Goal: Task Accomplishment & Management: Use online tool/utility

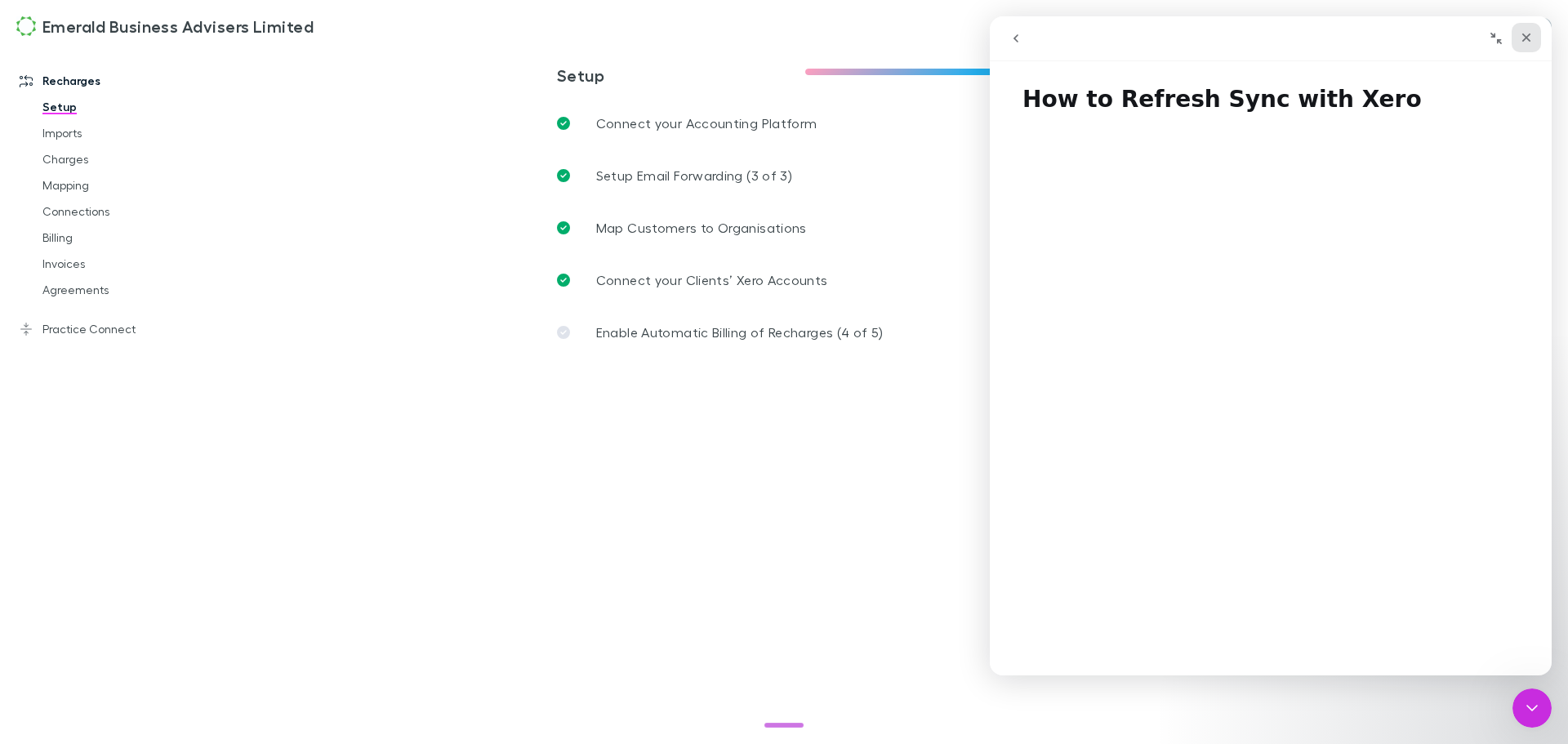
click at [1528, 38] on icon "Close" at bounding box center [1525, 37] width 13 height 13
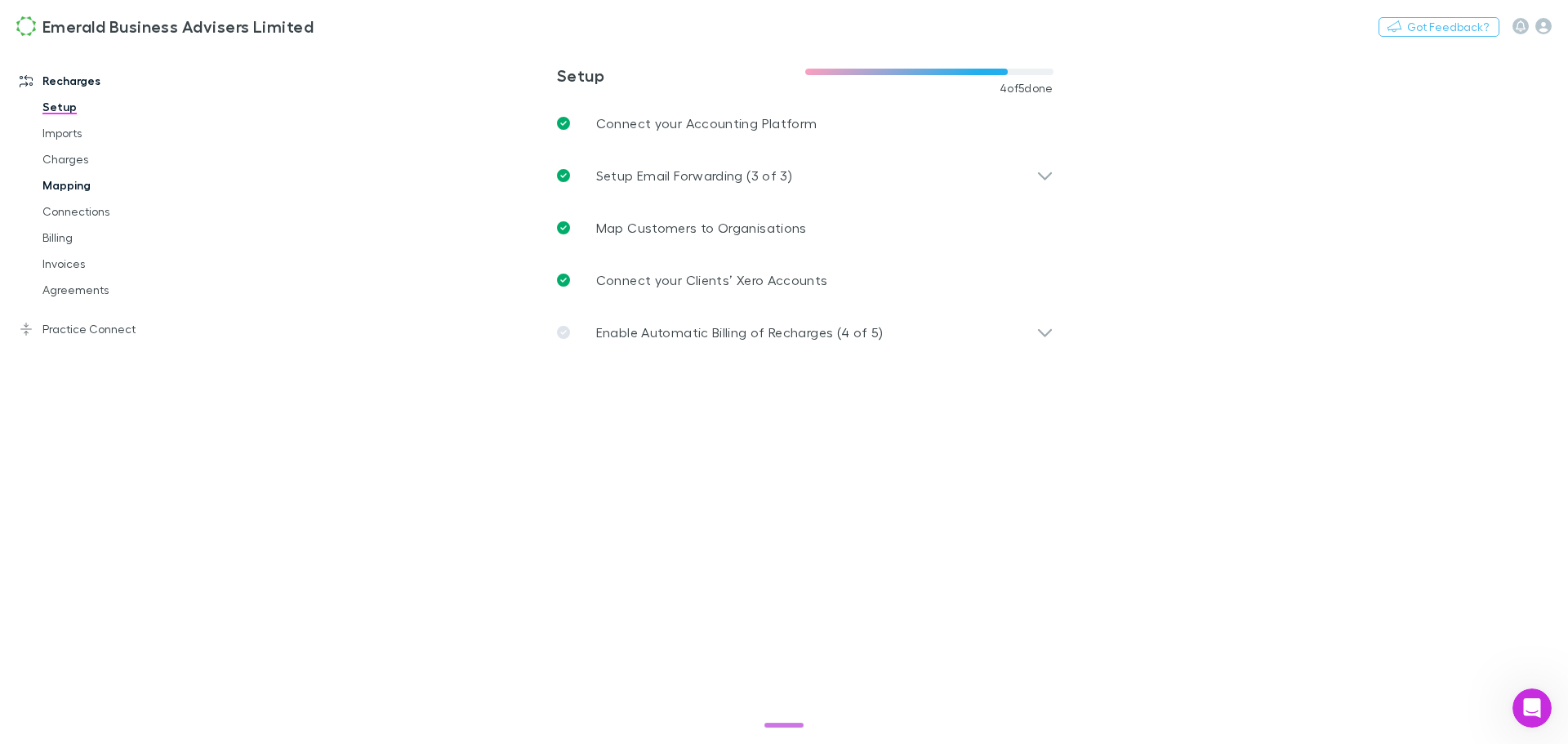
click at [58, 182] on link "Mapping" at bounding box center [123, 186] width 195 height 26
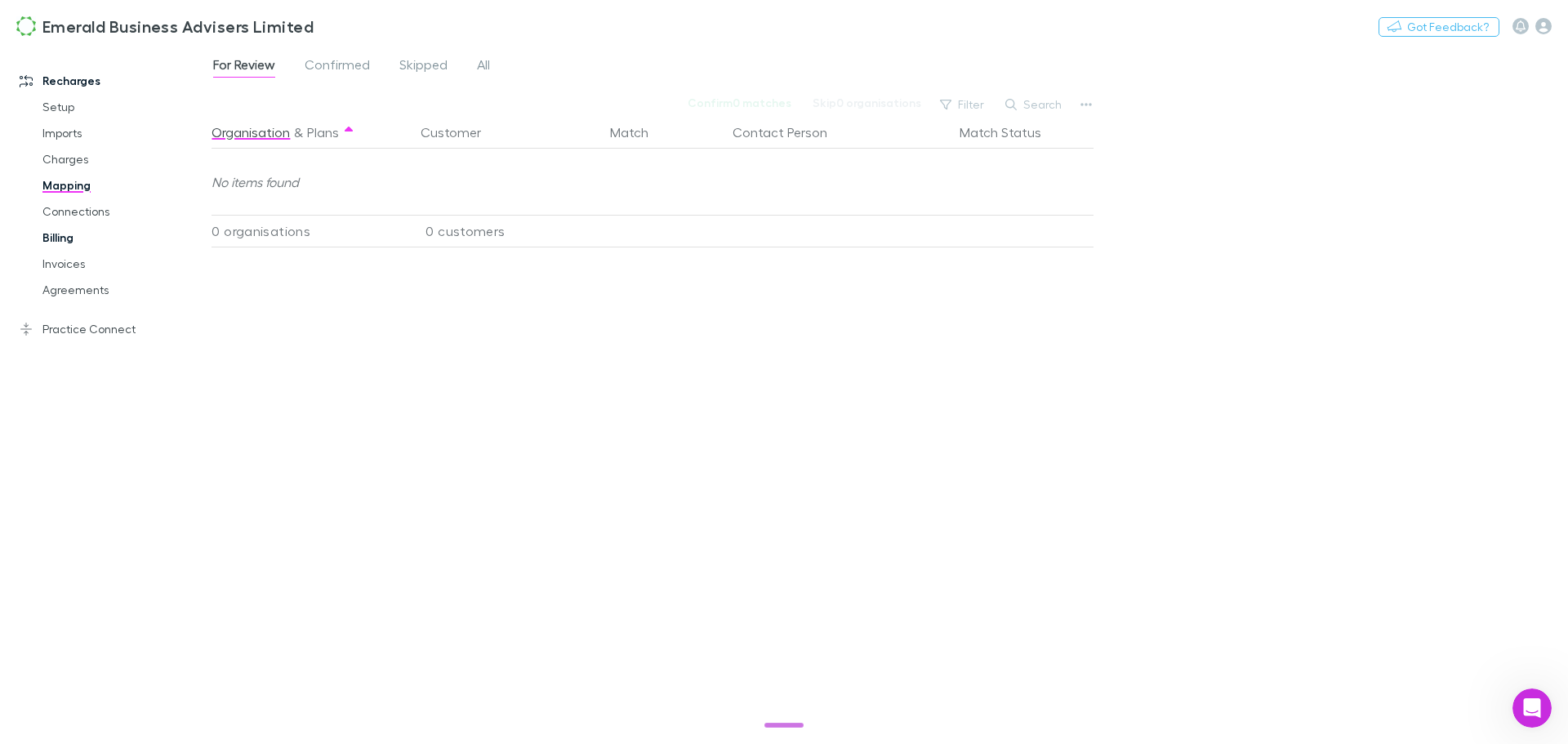
click at [63, 236] on link "Billing" at bounding box center [123, 237] width 195 height 26
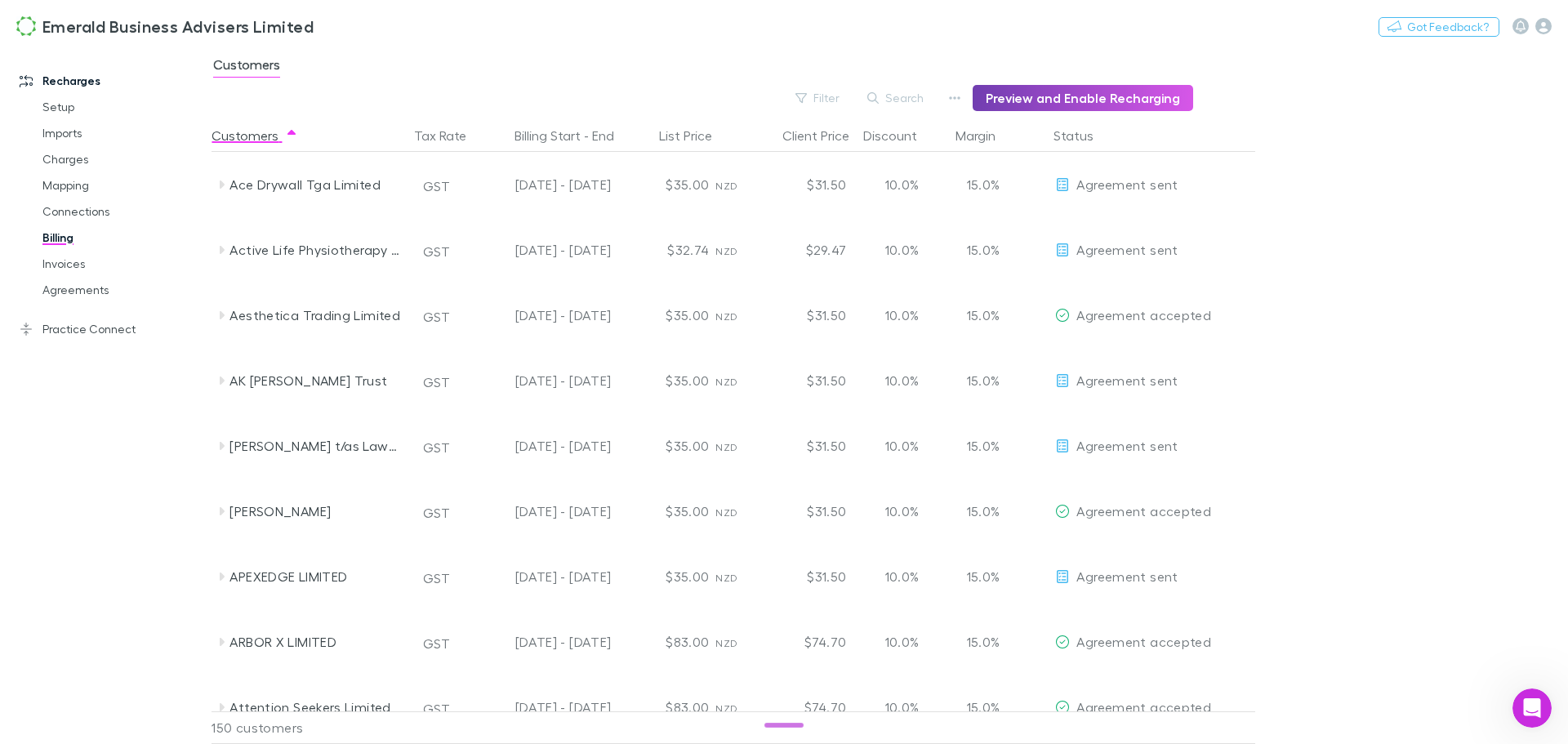
click at [1082, 95] on button "Preview and Enable Recharging" at bounding box center [1082, 98] width 220 height 26
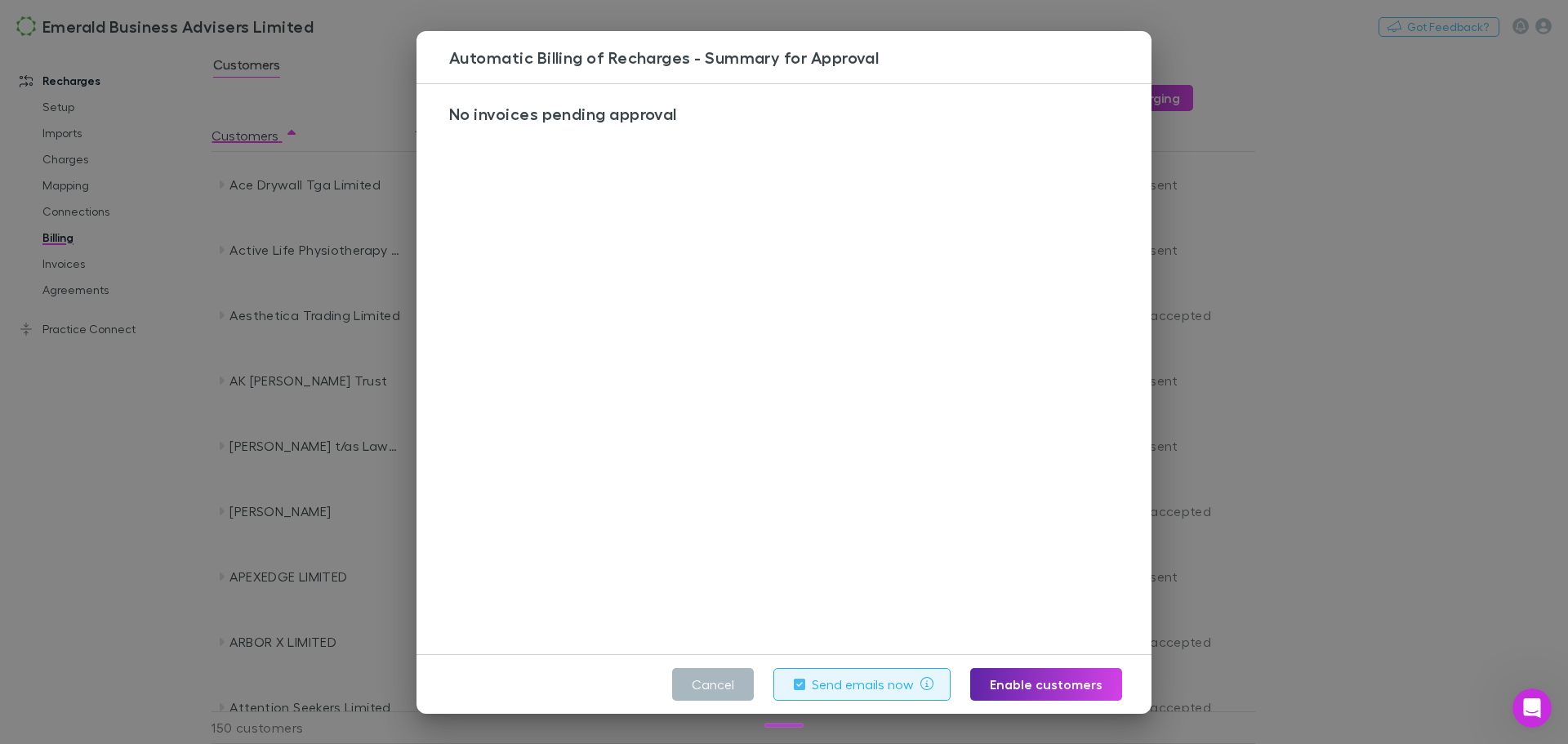
click at [704, 683] on button "Cancel" at bounding box center [713, 684] width 82 height 33
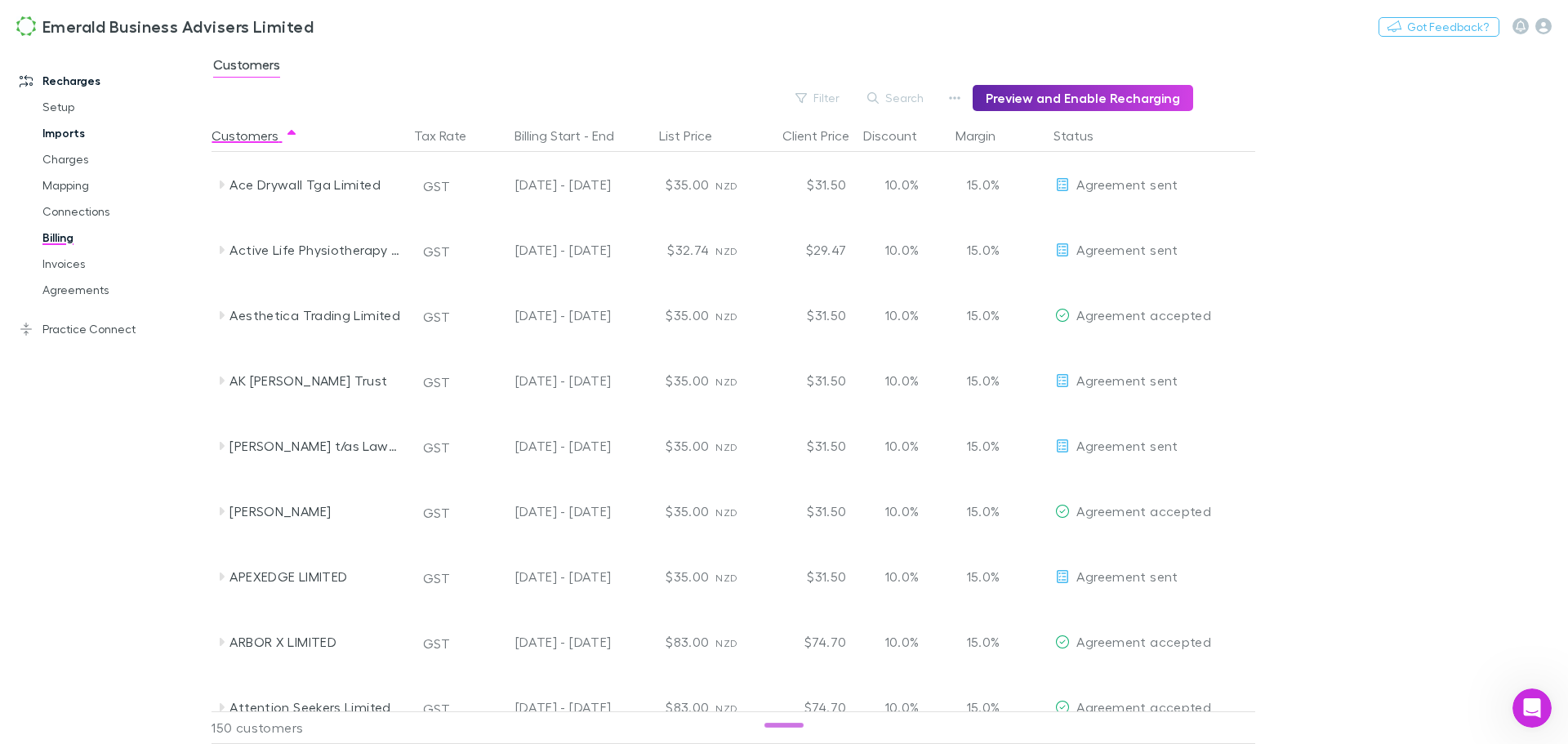
click at [68, 136] on link "Imports" at bounding box center [123, 133] width 195 height 26
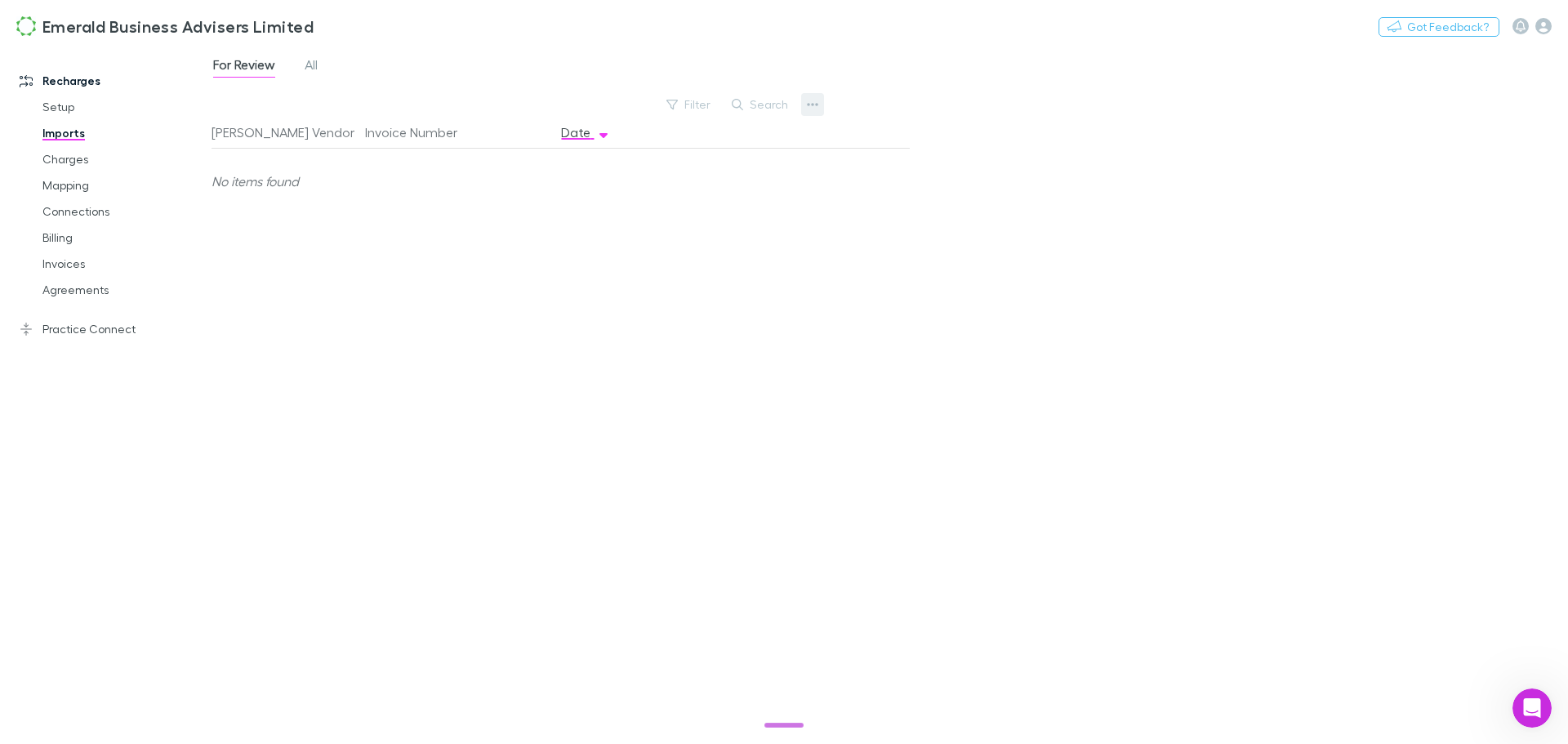
click at [809, 101] on icon "button" at bounding box center [812, 104] width 11 height 13
click at [60, 157] on div at bounding box center [784, 372] width 1568 height 744
click at [60, 159] on link "Charges" at bounding box center [123, 160] width 195 height 26
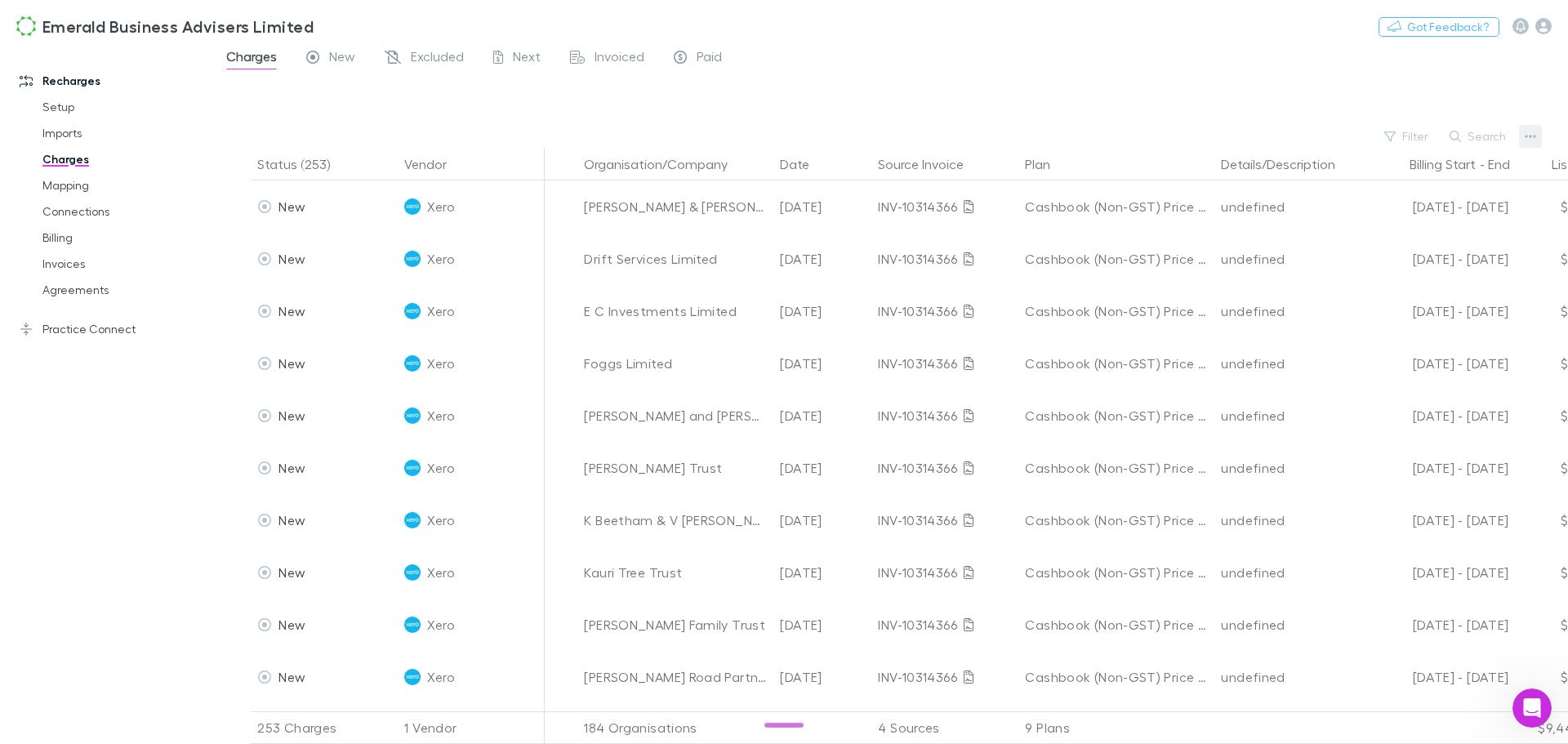
click at [1529, 134] on icon "button" at bounding box center [1529, 136] width 11 height 13
click at [57, 104] on div at bounding box center [784, 372] width 1568 height 744
click at [56, 110] on link "Setup" at bounding box center [123, 107] width 195 height 26
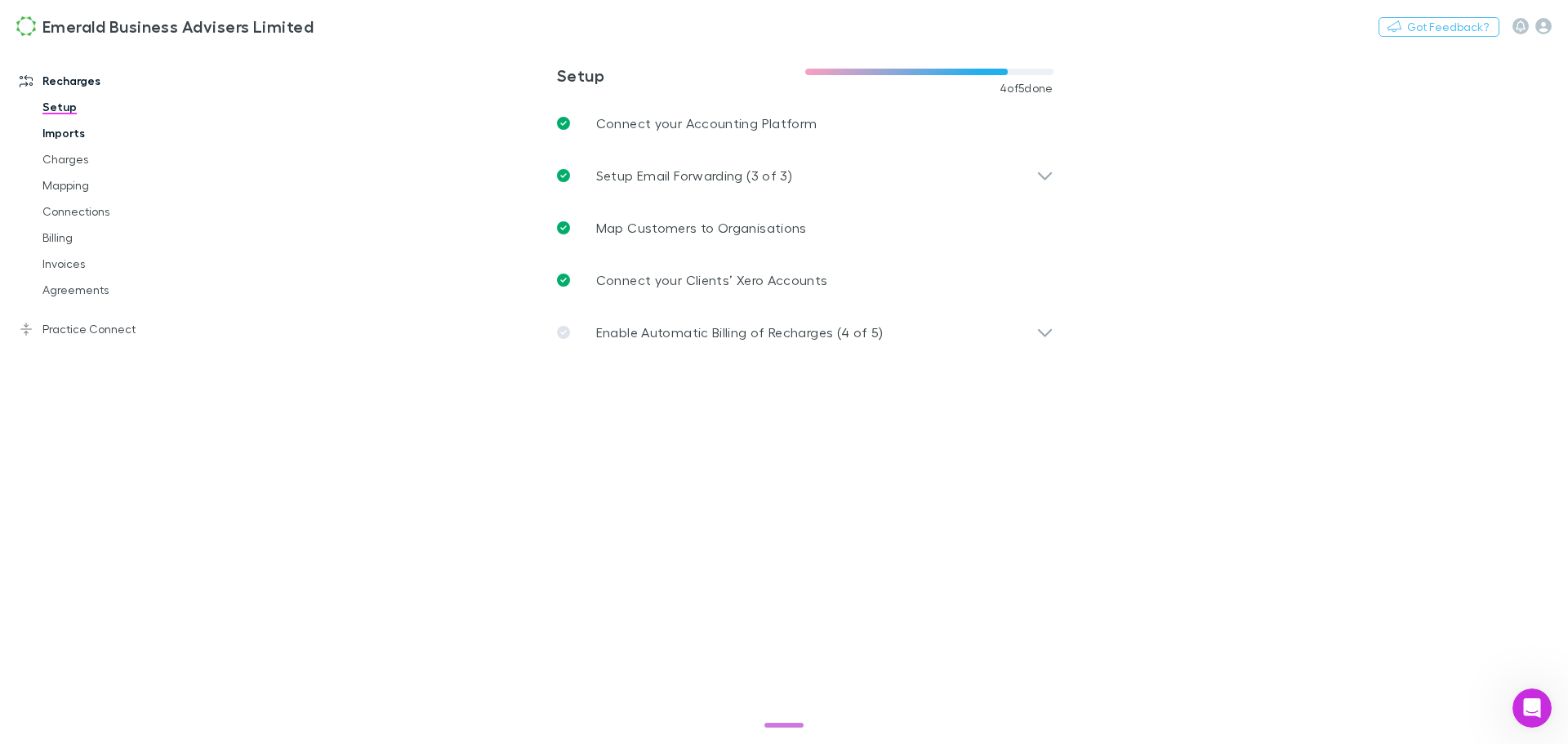
click at [57, 131] on link "Imports" at bounding box center [123, 133] width 195 height 26
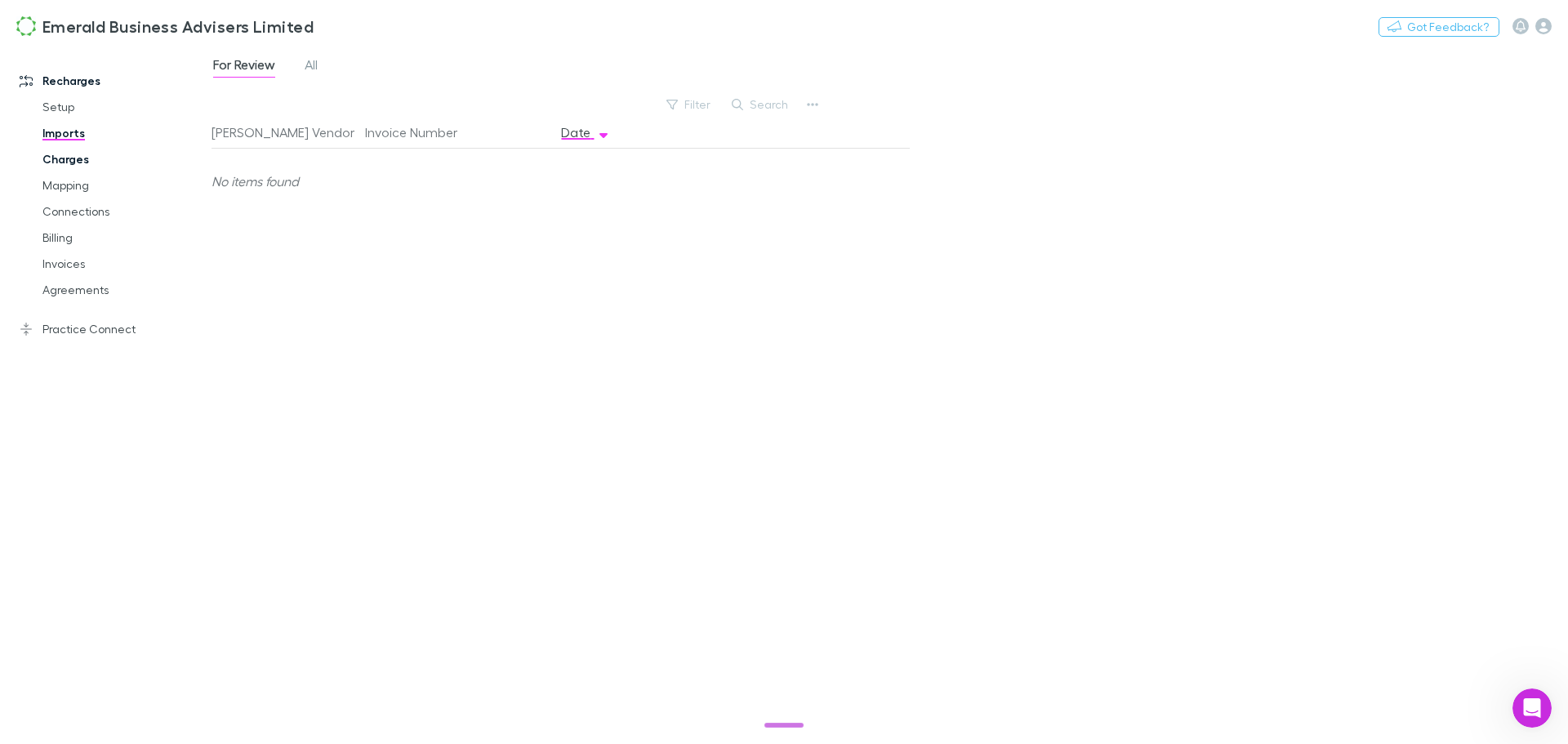
click at [70, 161] on link "Charges" at bounding box center [123, 160] width 195 height 26
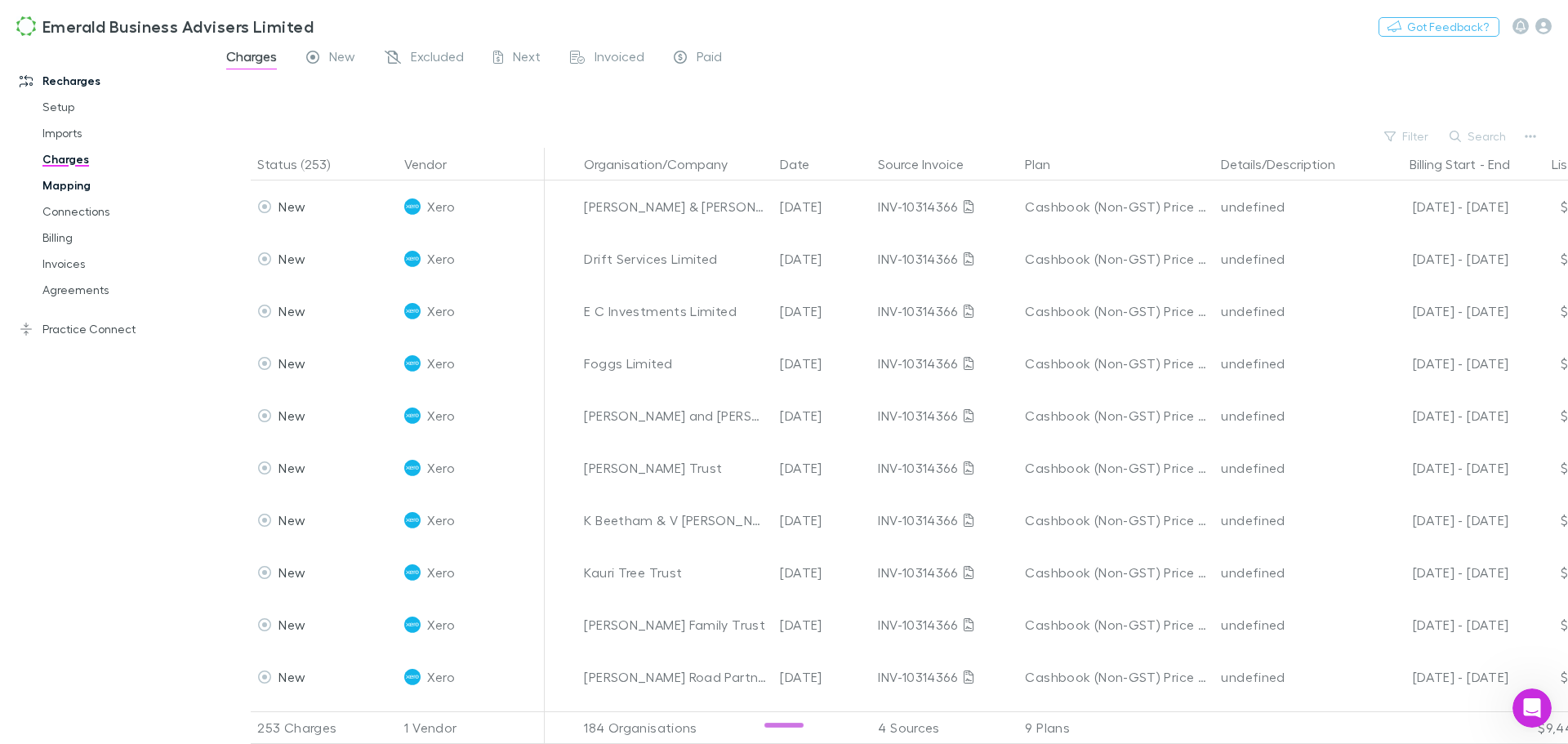
click at [76, 182] on link "Mapping" at bounding box center [123, 186] width 195 height 26
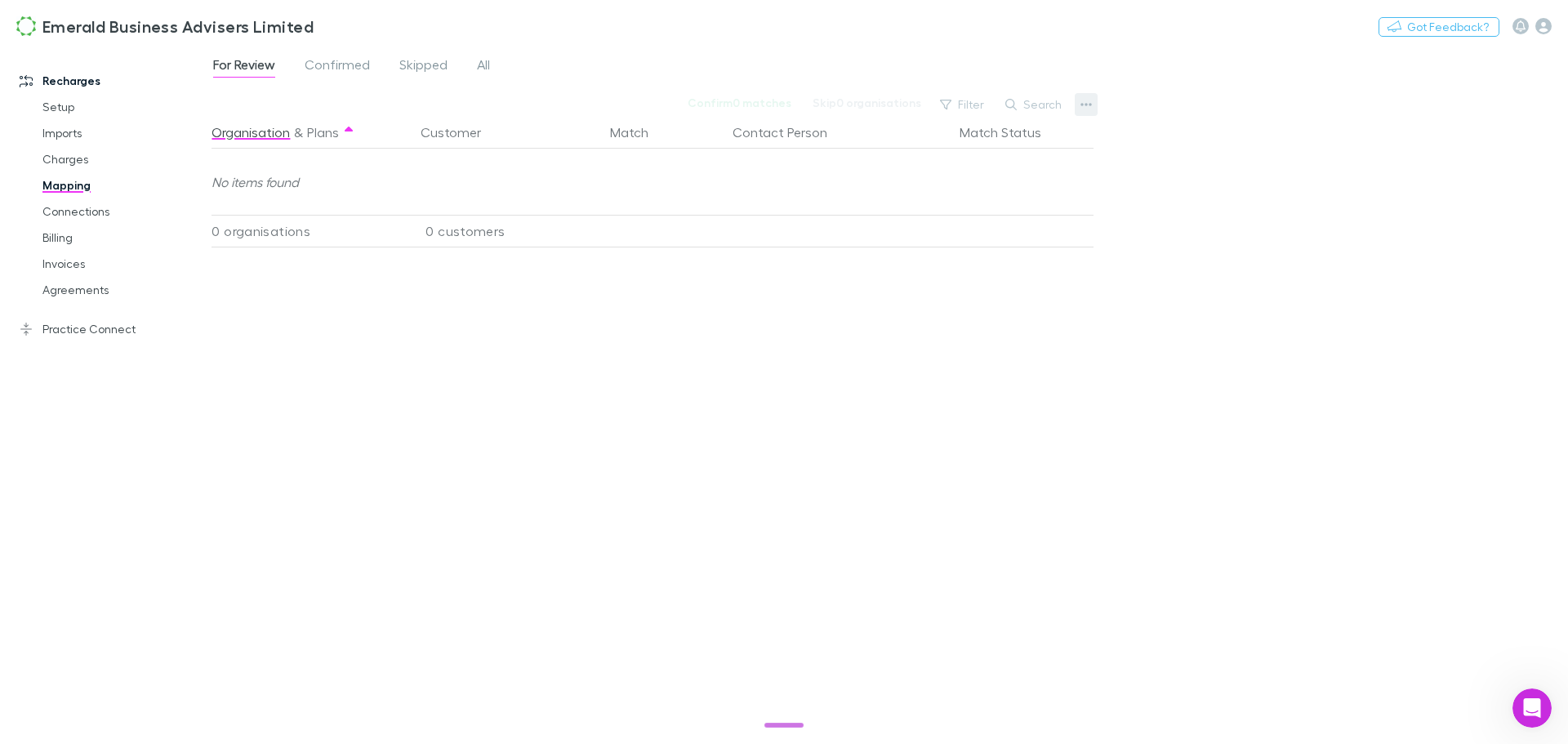
click at [1083, 106] on icon "button" at bounding box center [1085, 104] width 11 height 13
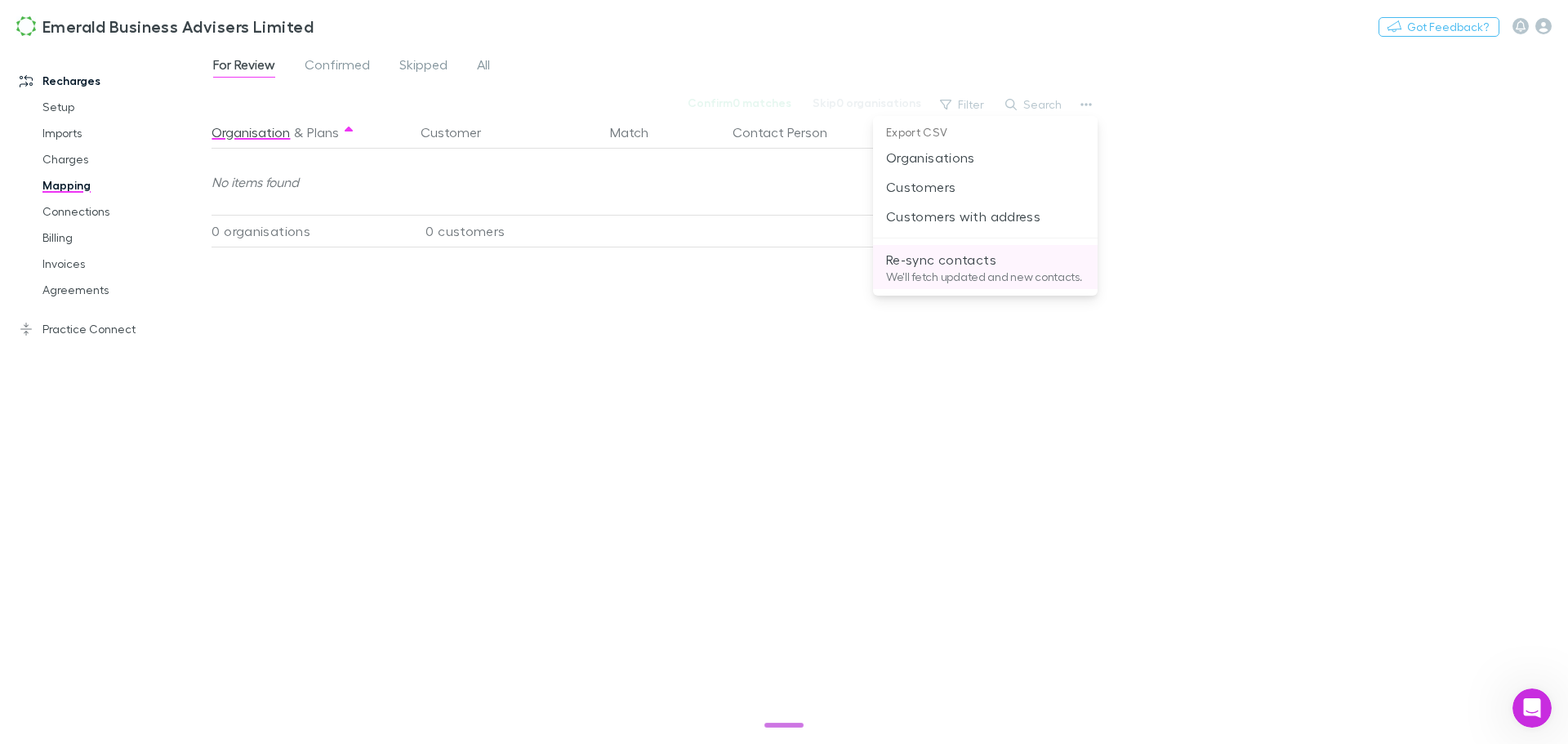
click at [987, 272] on p "We'll fetch updated and new contacts." at bounding box center [984, 276] width 198 height 15
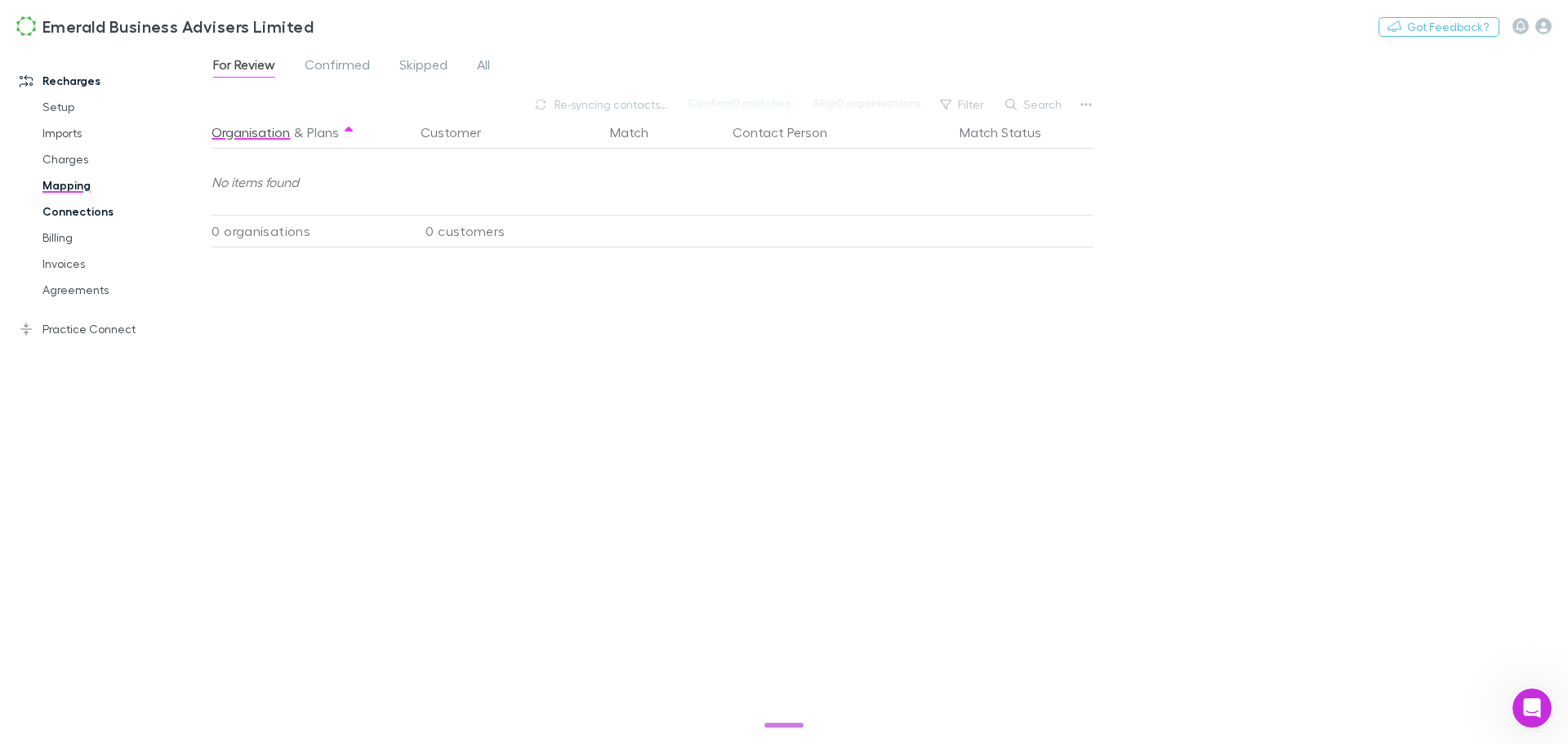
click at [58, 213] on link "Connections" at bounding box center [123, 211] width 195 height 26
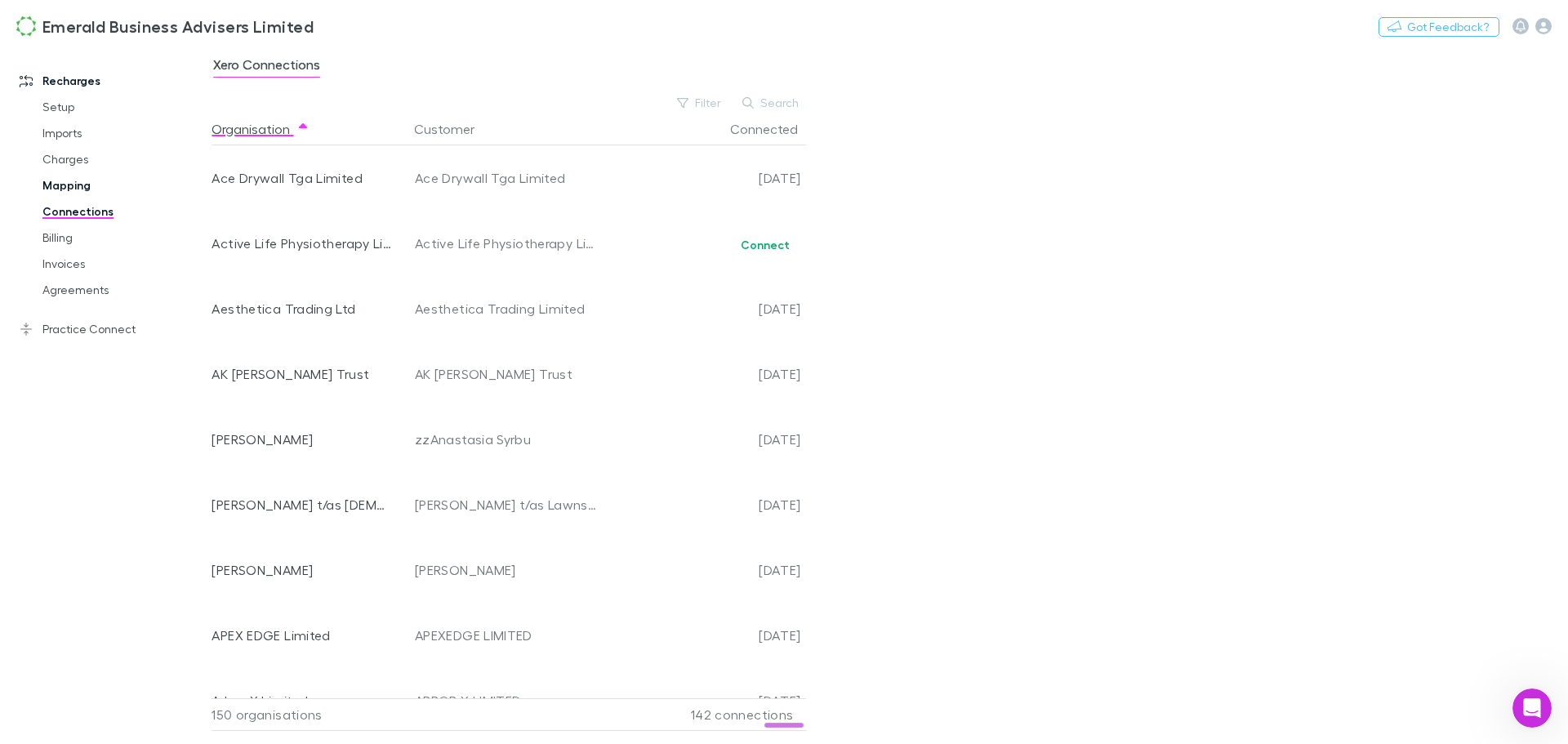
click at [73, 186] on link "Mapping" at bounding box center [123, 186] width 195 height 26
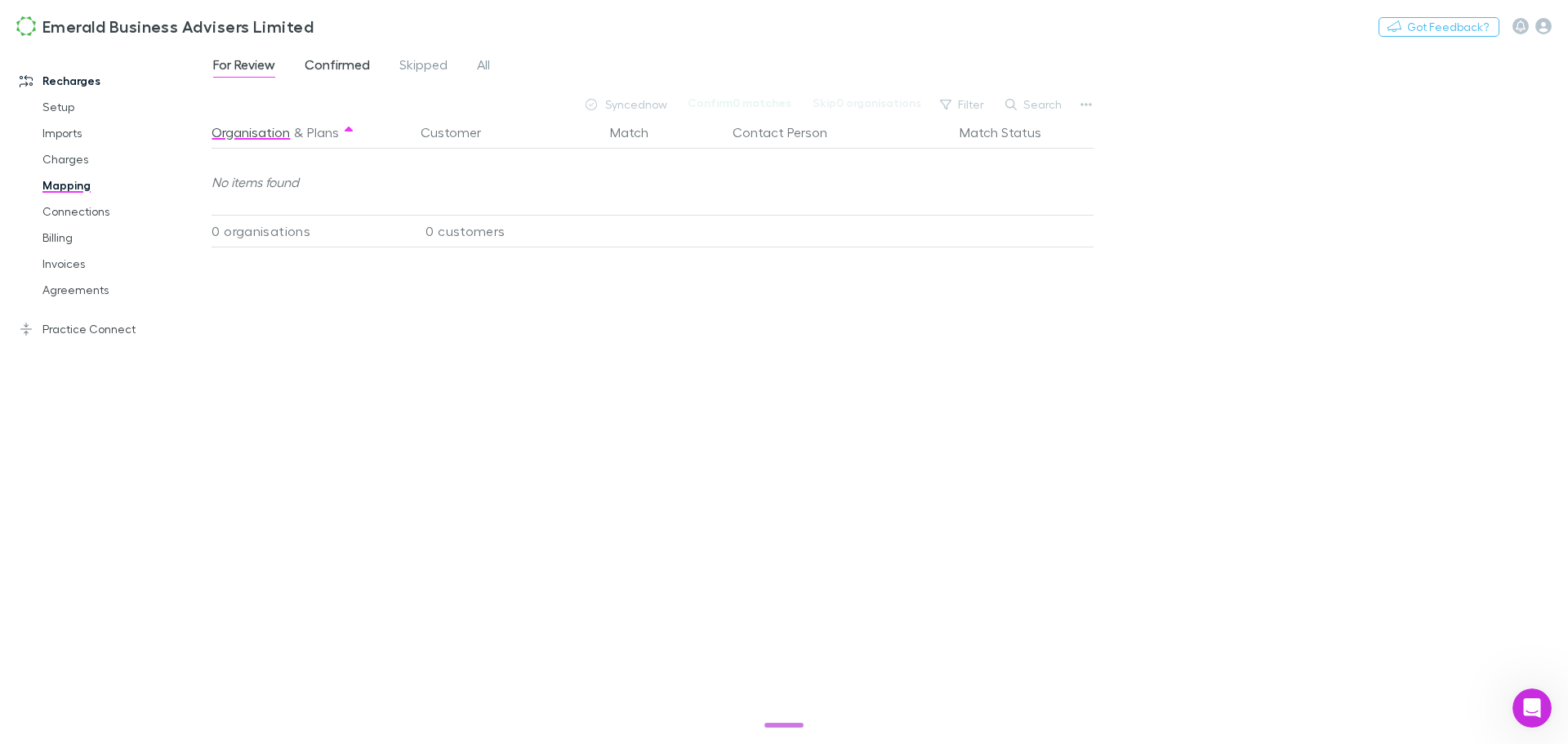
click at [345, 61] on span "Confirmed" at bounding box center [336, 66] width 65 height 21
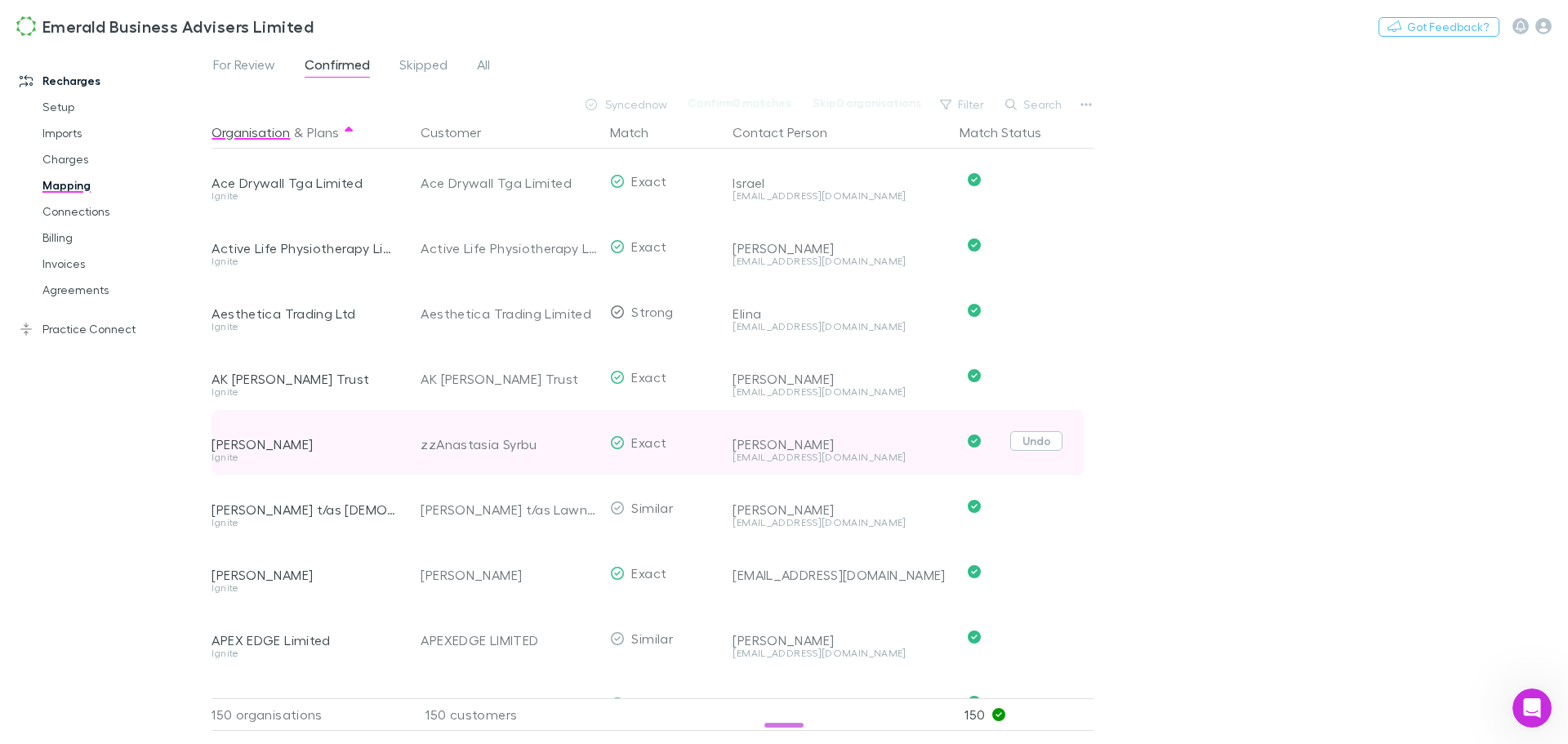
click at [1032, 438] on button "Undo" at bounding box center [1036, 441] width 52 height 20
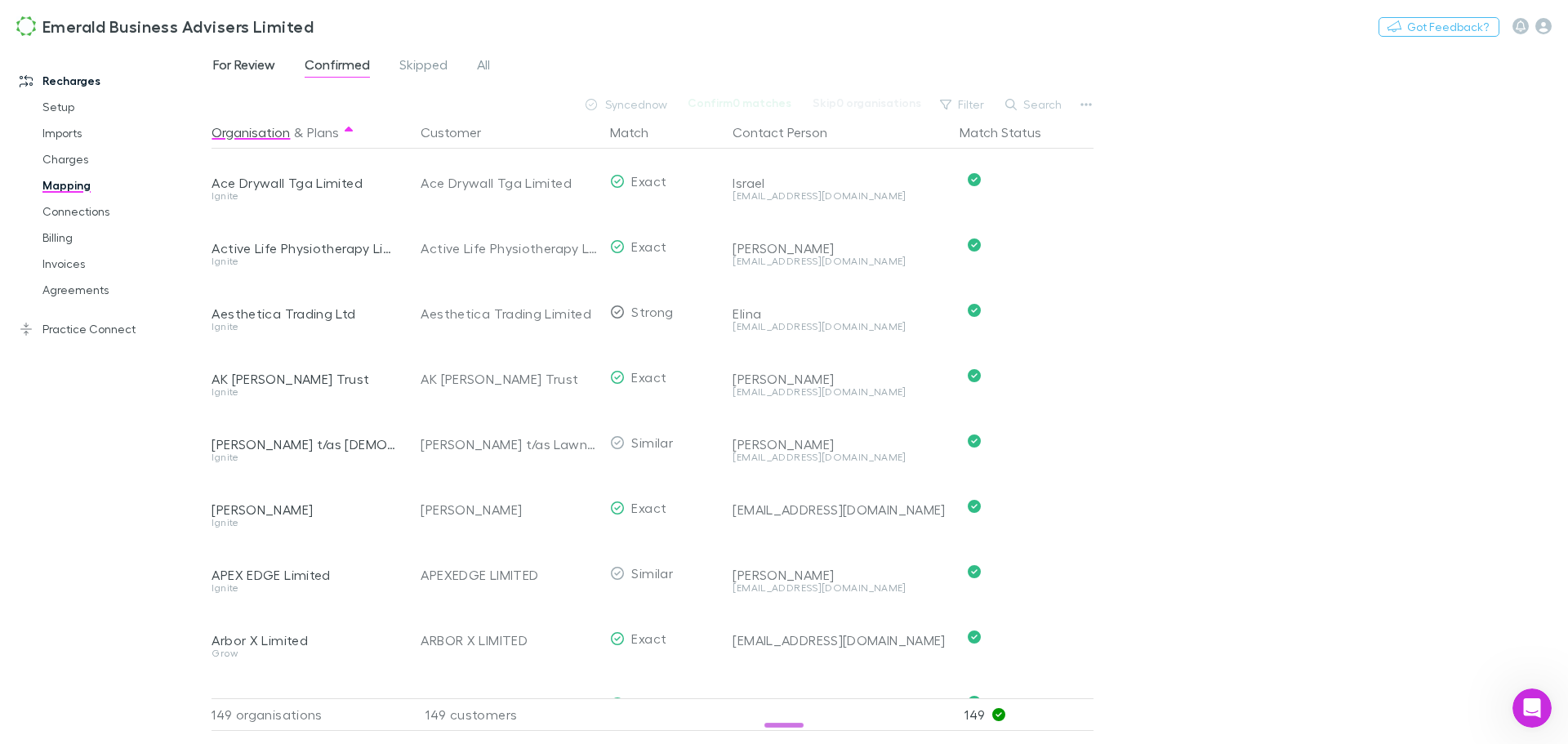
click at [234, 70] on span "For Review" at bounding box center [244, 66] width 62 height 21
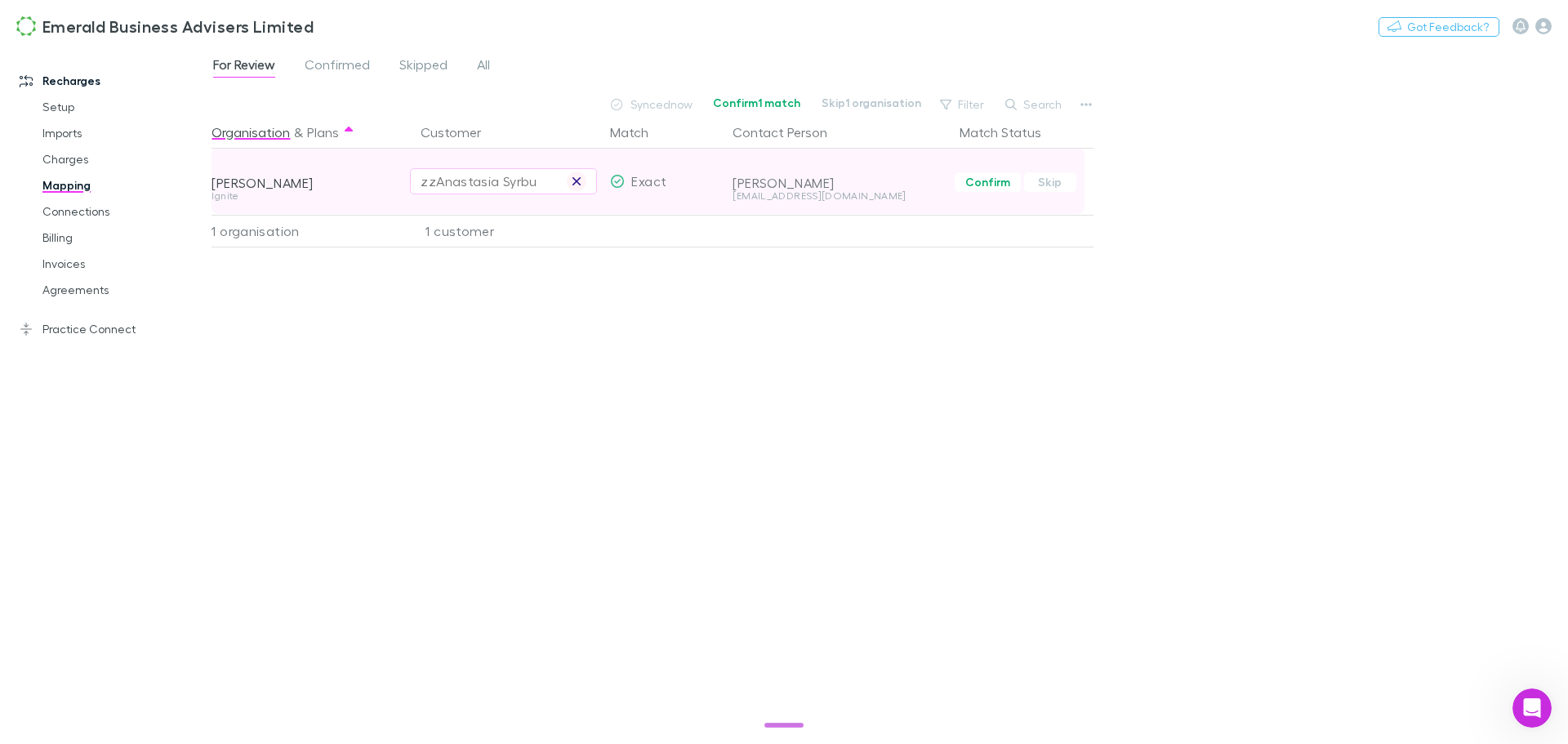
click at [576, 180] on icon "button" at bounding box center [577, 182] width 8 height 8
click at [485, 185] on div "Select a customer" at bounding box center [504, 182] width 166 height 20
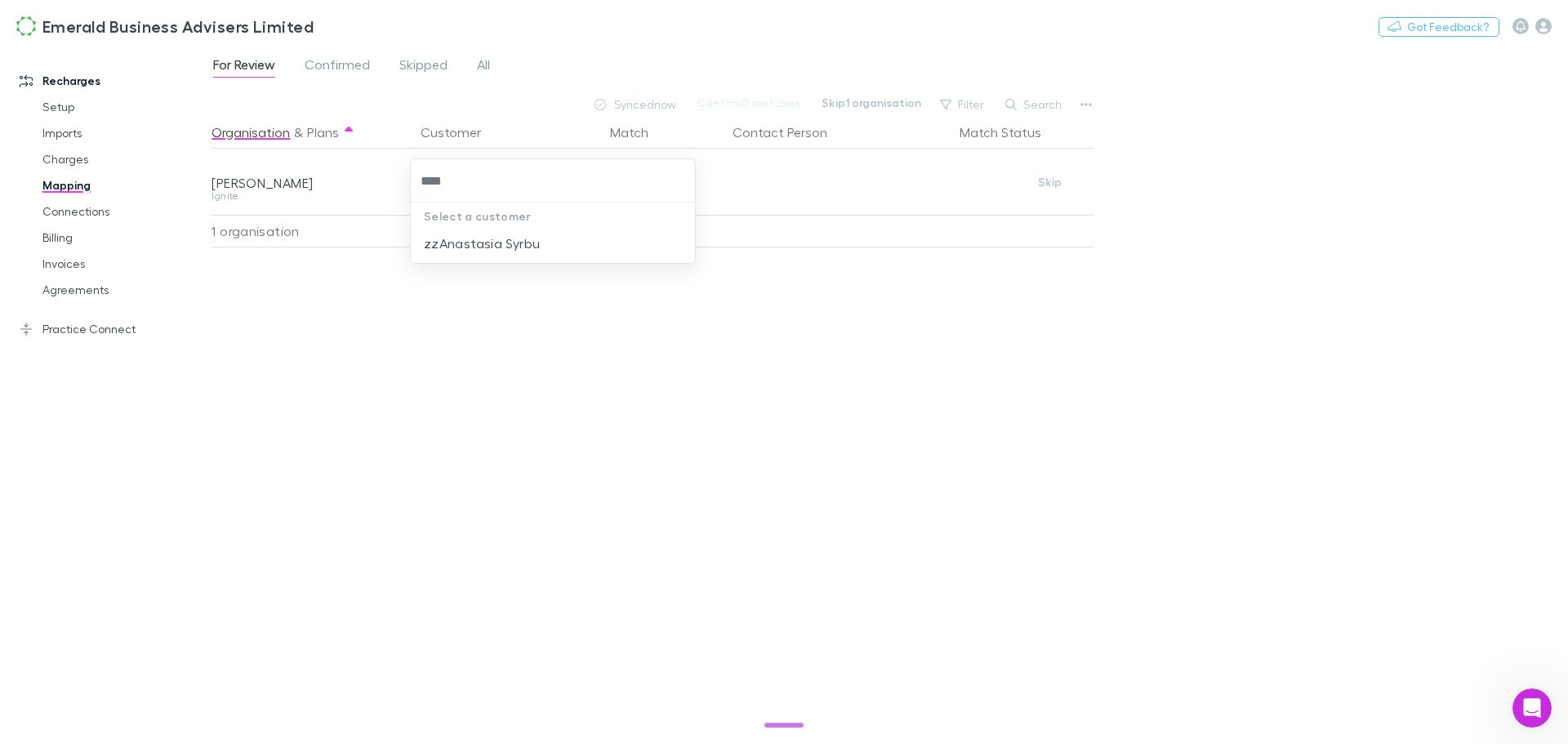
type input "****"
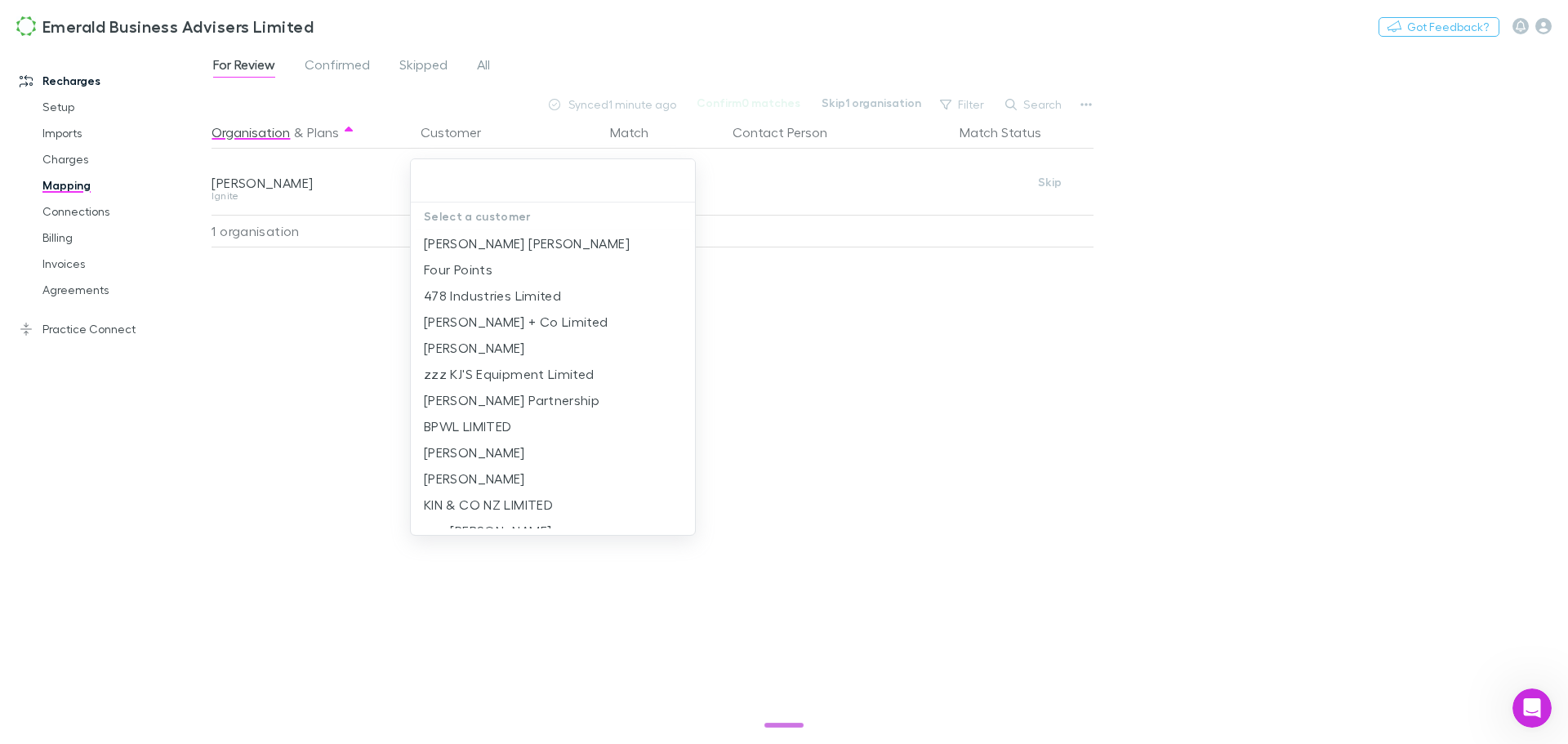
click at [1378, 195] on div at bounding box center [784, 372] width 1568 height 744
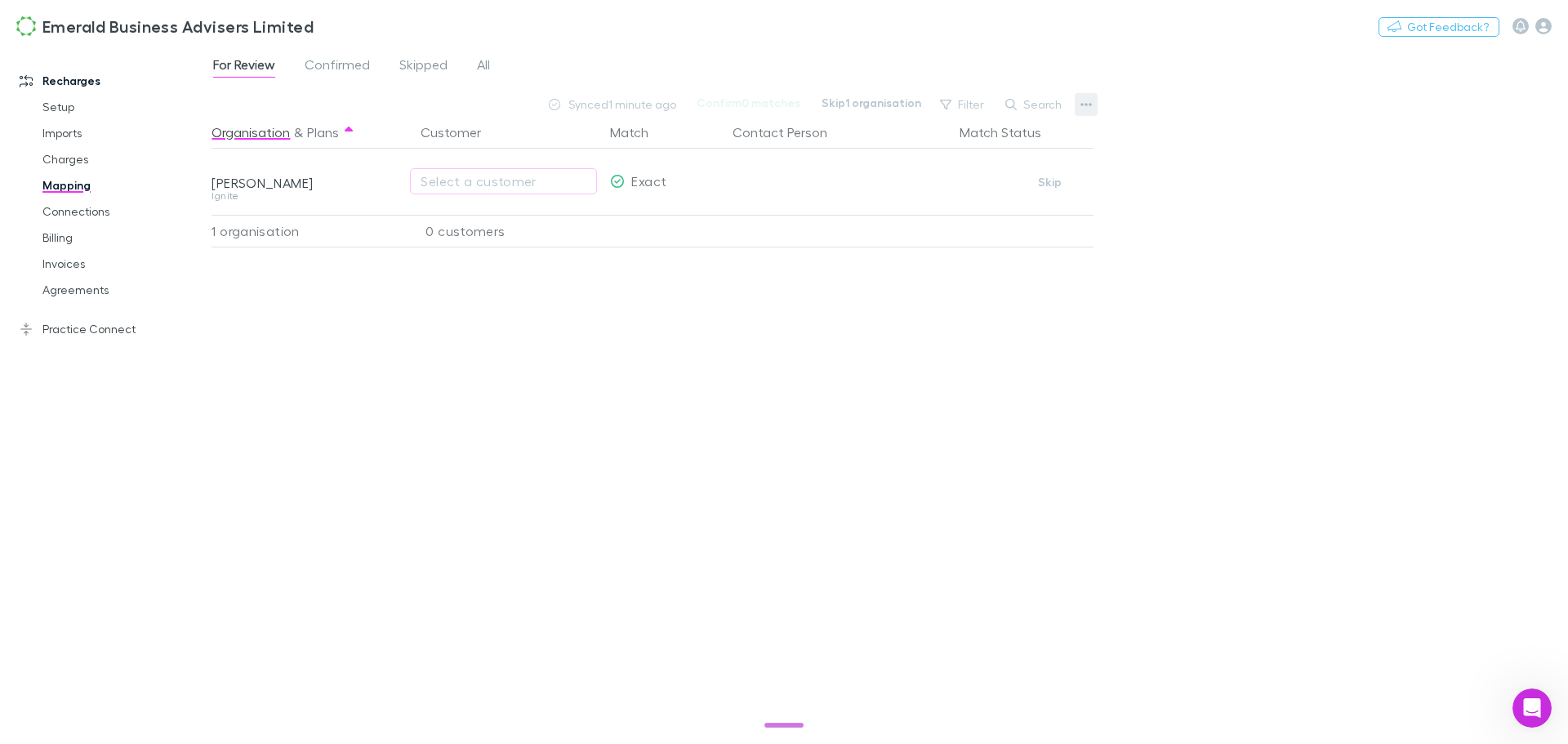
click at [1088, 102] on icon "button" at bounding box center [1085, 104] width 11 height 13
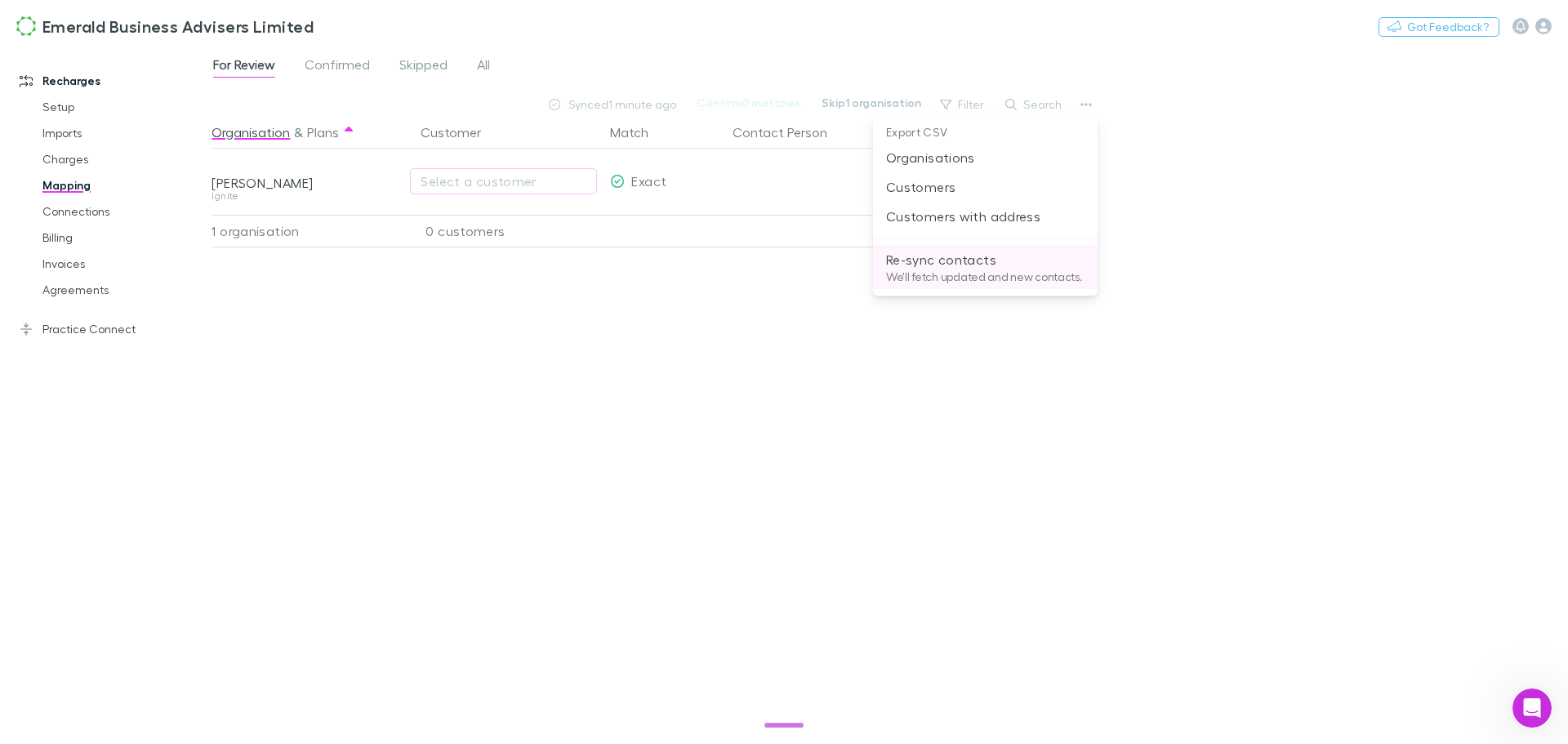
click at [989, 263] on p "Re-sync contacts" at bounding box center [984, 259] width 198 height 20
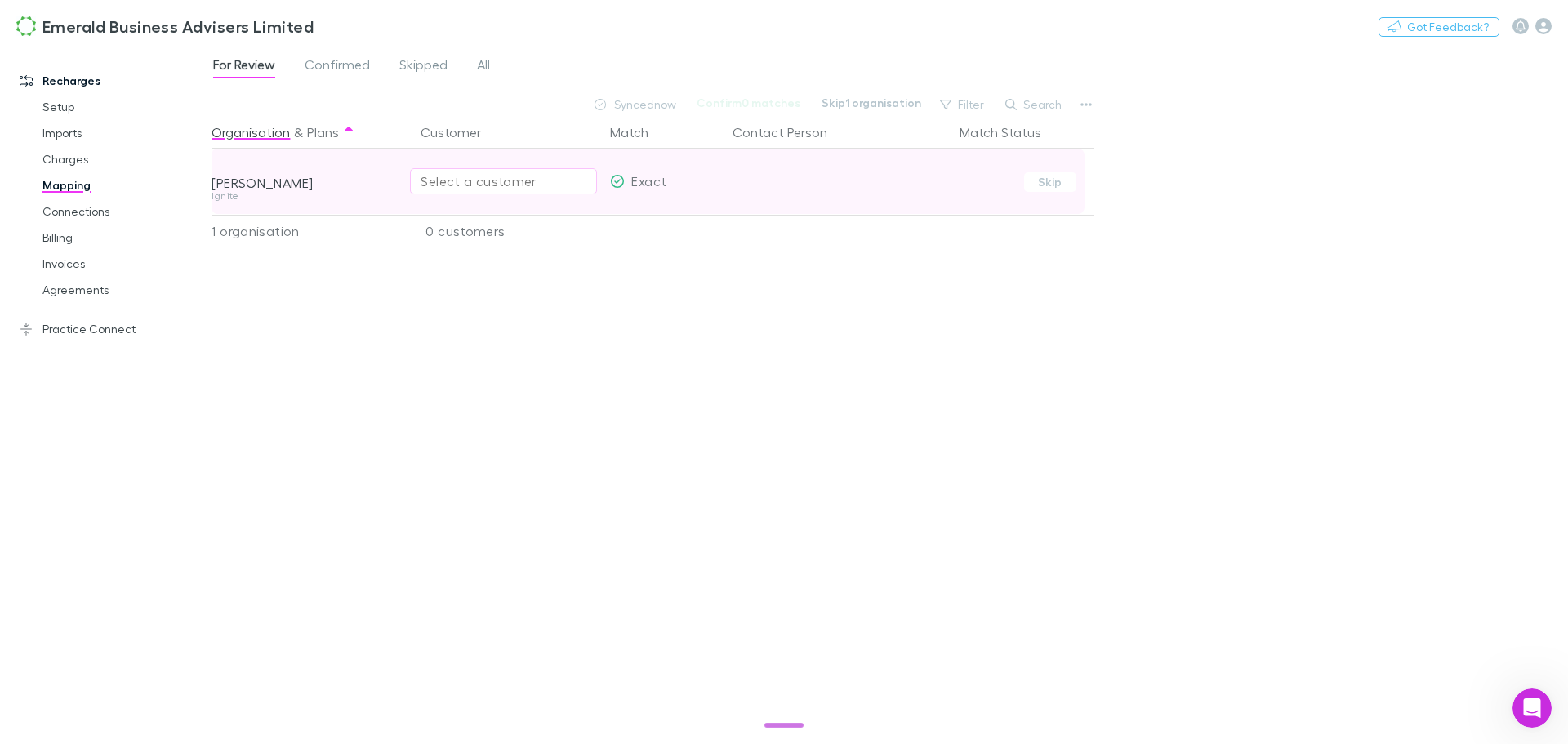
click at [511, 175] on div "Select a customer" at bounding box center [504, 182] width 166 height 20
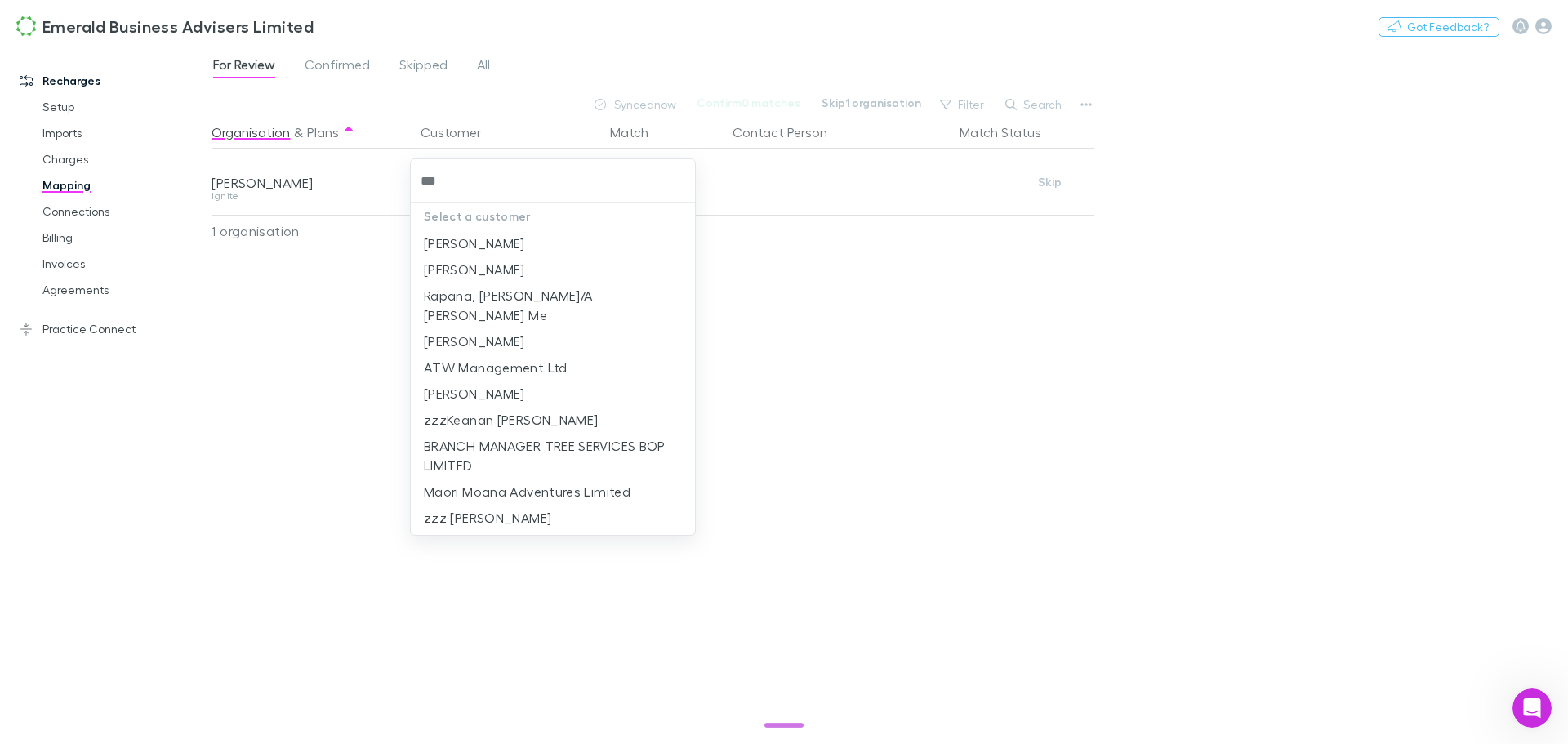
type input "****"
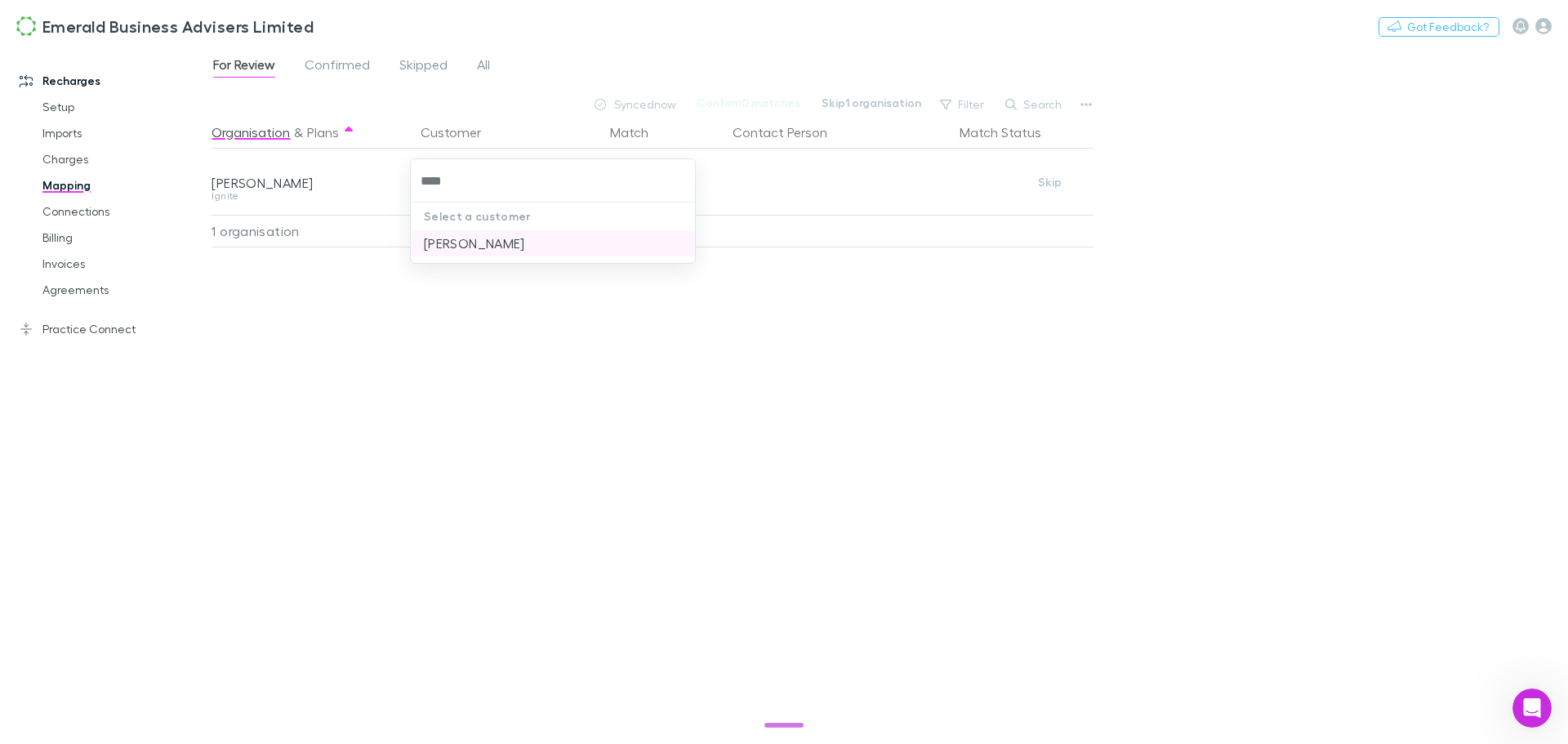
click at [502, 244] on li "[PERSON_NAME]" at bounding box center [553, 243] width 284 height 26
click at [336, 62] on span "Confirmed" at bounding box center [336, 66] width 65 height 21
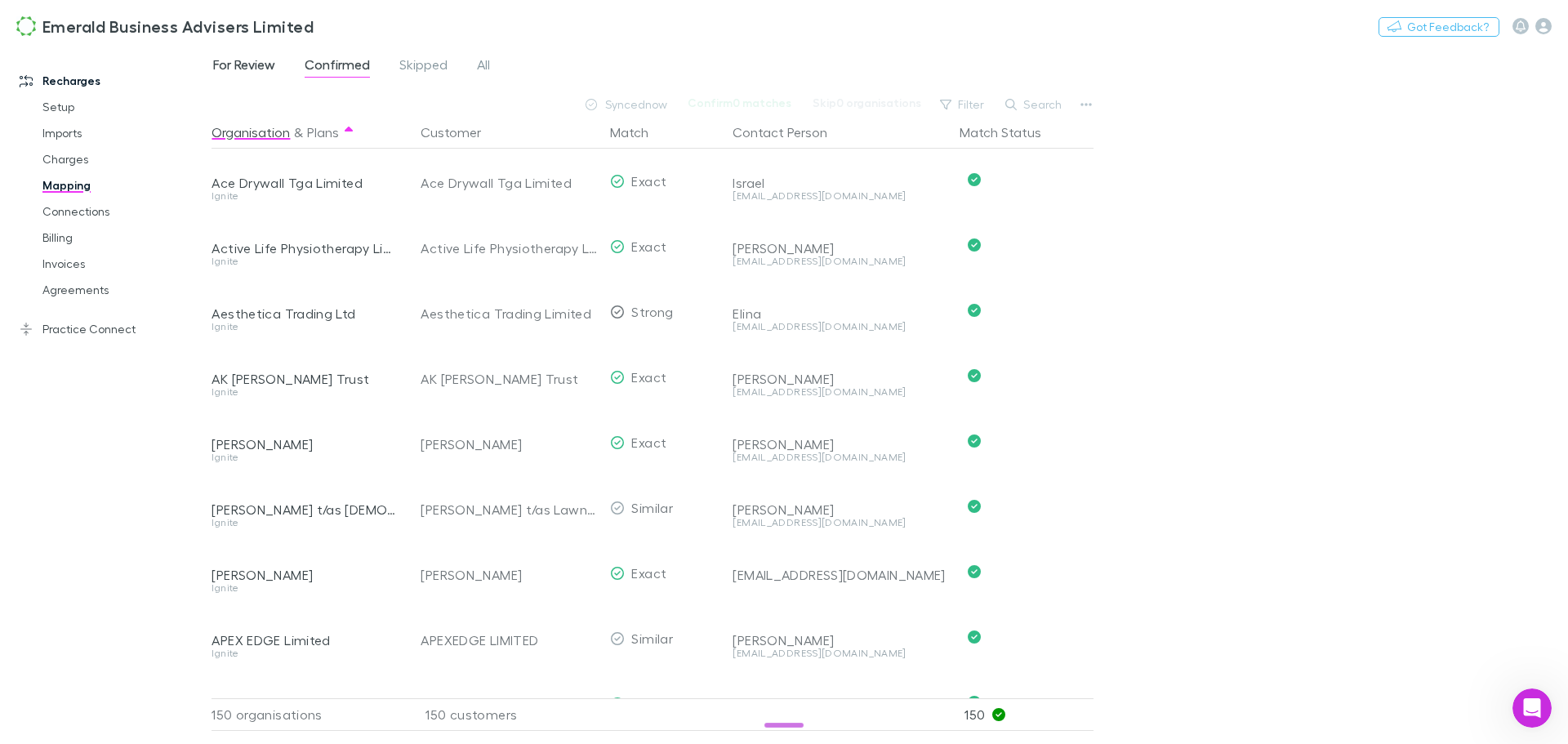
click at [242, 56] on span "For Review" at bounding box center [244, 66] width 62 height 21
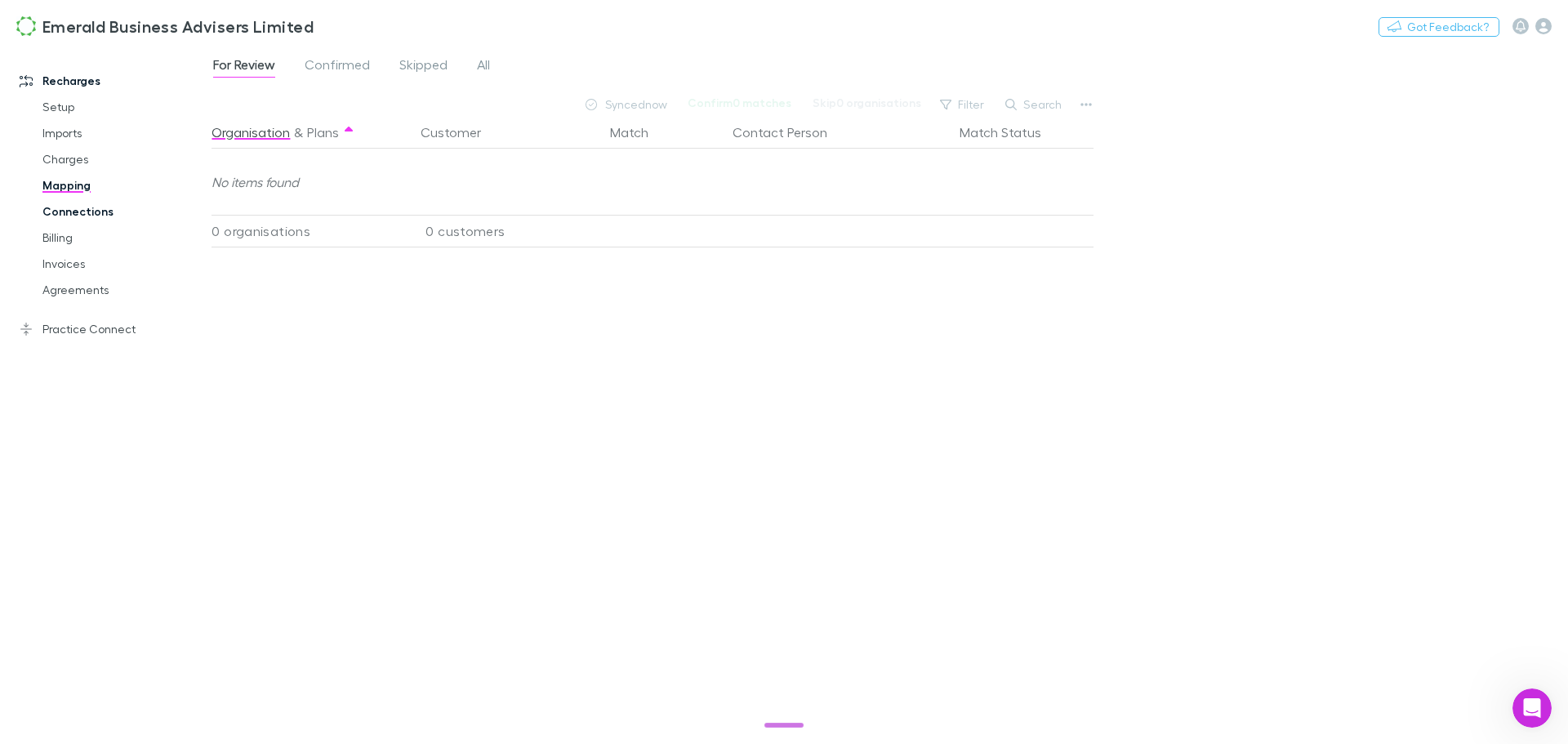
click at [95, 208] on link "Connections" at bounding box center [123, 211] width 195 height 26
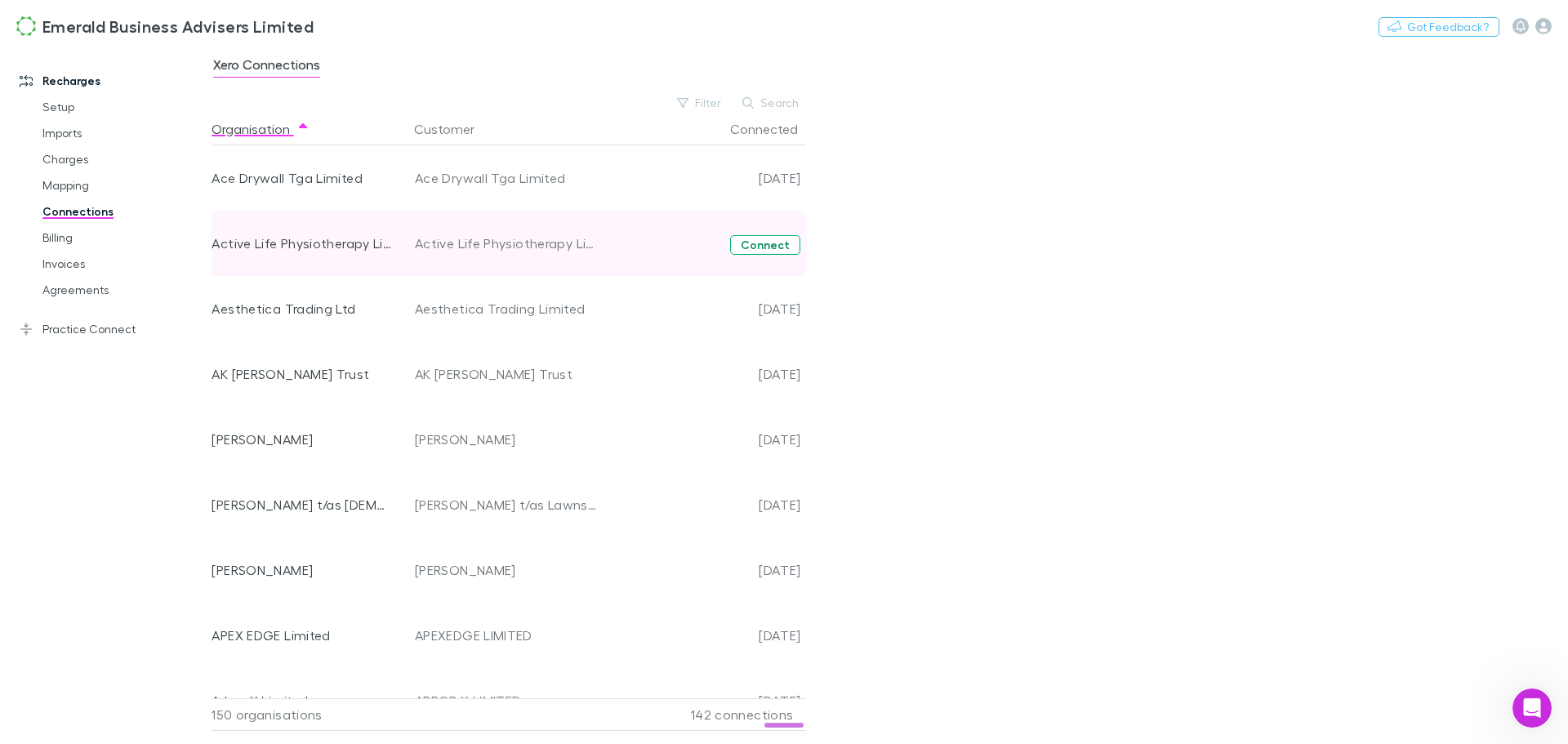
click at [759, 240] on button "Connect" at bounding box center [765, 245] width 70 height 20
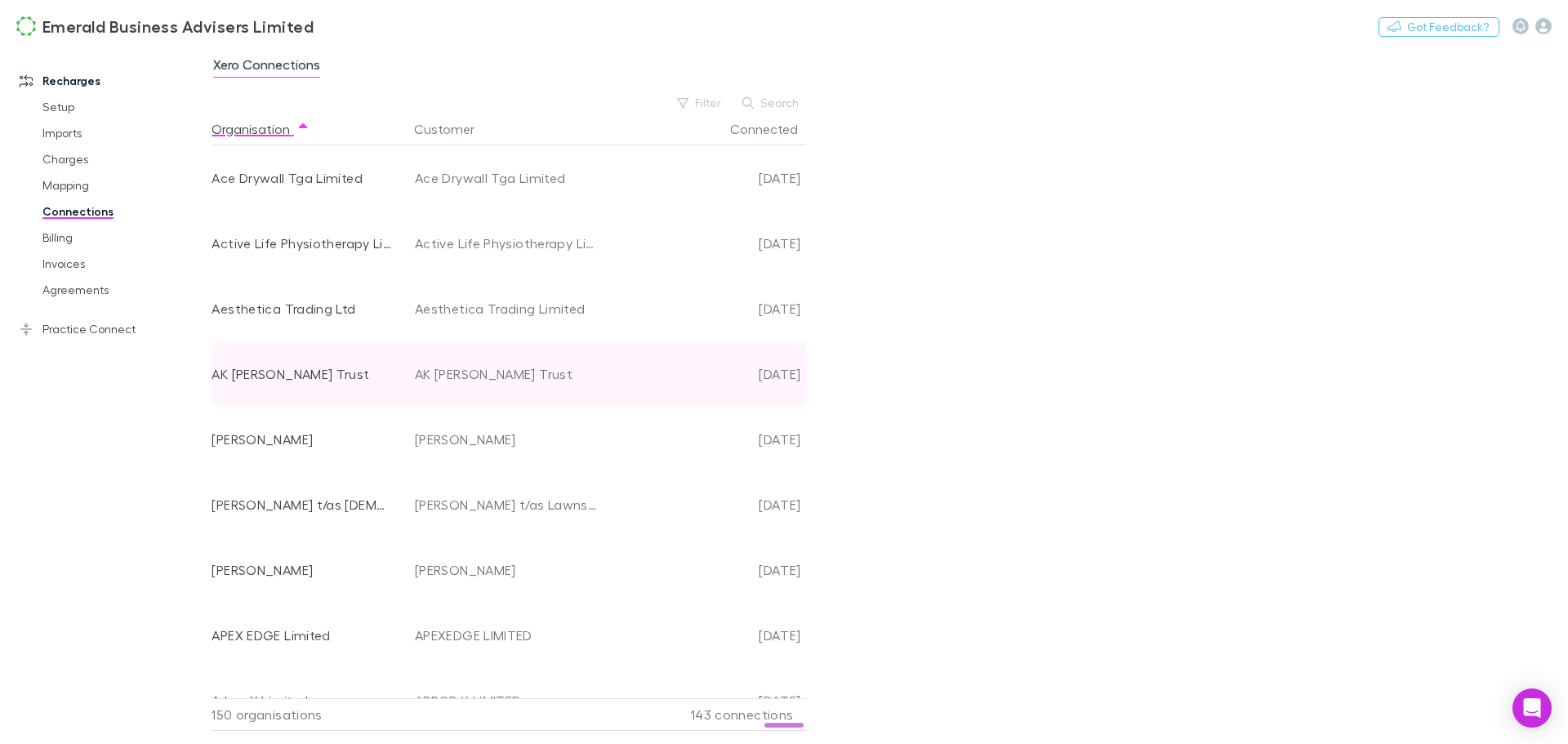
click at [275, 376] on div "AK [PERSON_NAME] Trust" at bounding box center [301, 373] width 181 height 65
click at [274, 376] on div "AK [PERSON_NAME] Trust" at bounding box center [301, 373] width 181 height 65
click at [454, 373] on div "AK [PERSON_NAME] Trust" at bounding box center [507, 373] width 184 height 65
click at [455, 373] on div "AK [PERSON_NAME] Trust" at bounding box center [507, 373] width 184 height 65
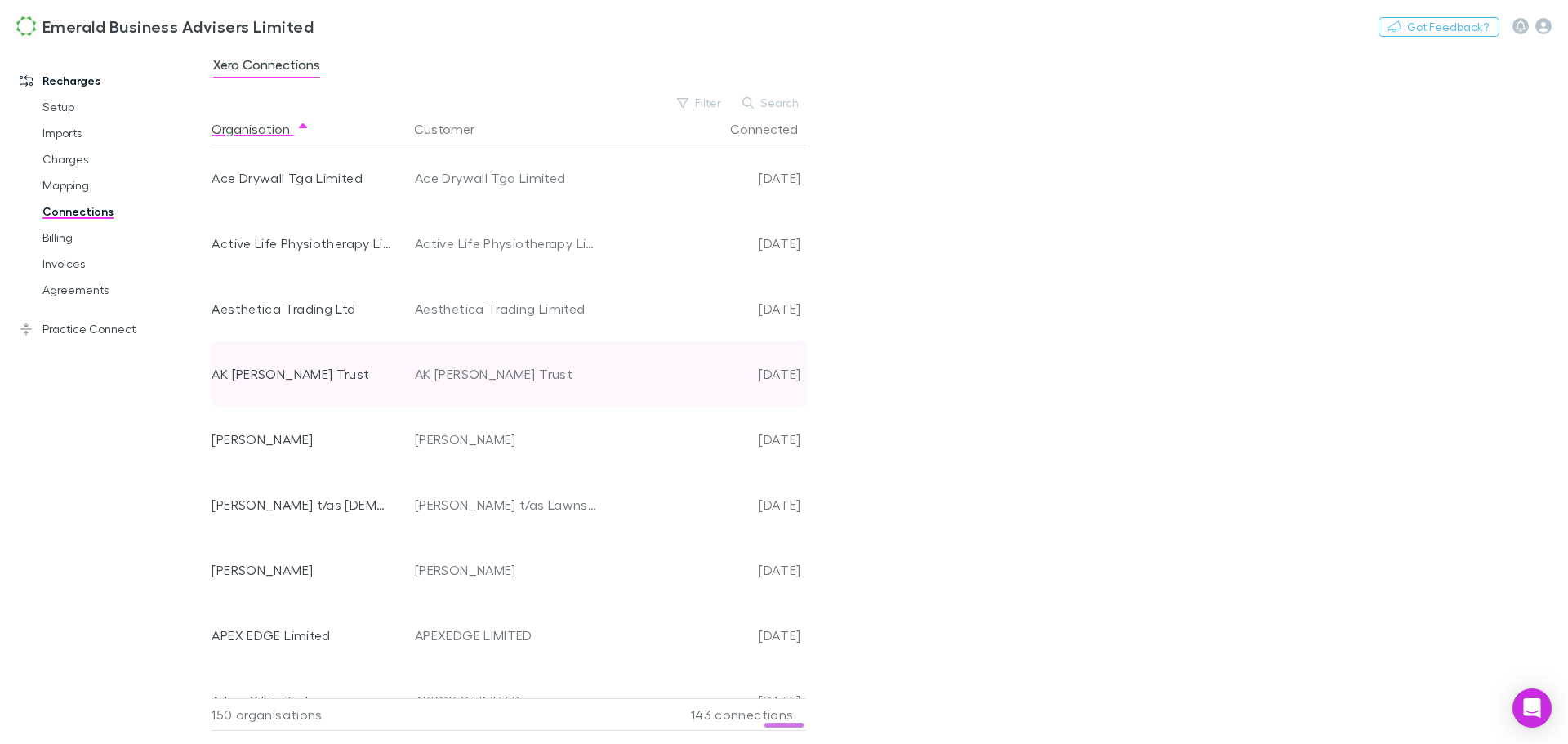
click at [785, 373] on div "[DATE]" at bounding box center [702, 373] width 196 height 65
click at [785, 372] on div "[DATE]" at bounding box center [702, 373] width 196 height 65
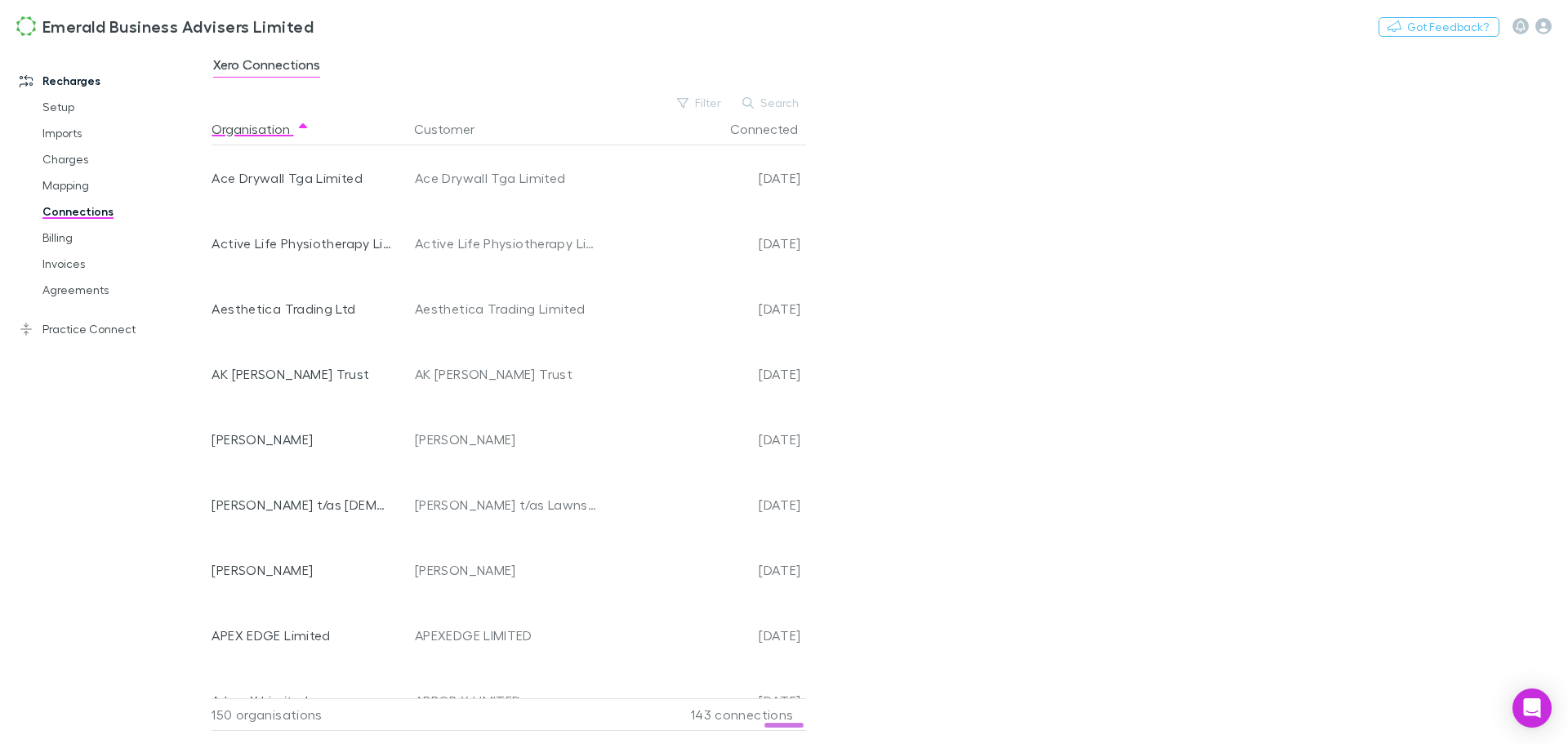
click at [1068, 337] on div "Xero Connections Filter Search Organisation Customer Connected Ace Drywall Tga …" at bounding box center [890, 395] width 1357 height 698
drag, startPoint x: 1068, startPoint y: 337, endPoint x: 941, endPoint y: 359, distance: 128.9
click at [941, 359] on div "Xero Connections Filter Search Organisation Customer Connected Ace Drywall Tga …" at bounding box center [890, 395] width 1357 height 698
click at [771, 126] on button "Connected" at bounding box center [774, 129] width 88 height 33
click at [766, 121] on button "Connected" at bounding box center [774, 129] width 88 height 33
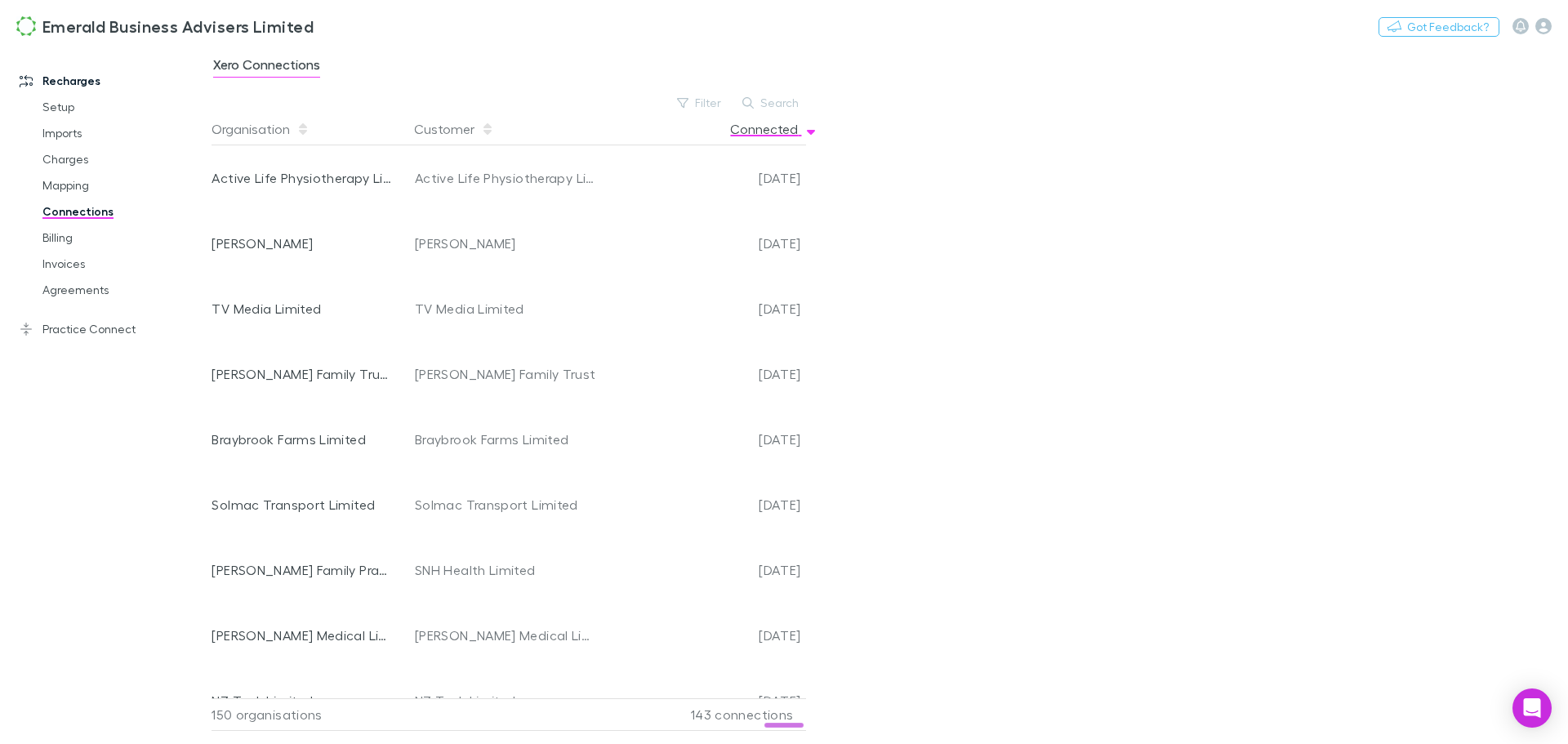
click at [761, 129] on button "Connected" at bounding box center [774, 129] width 88 height 33
click at [760, 129] on button "Connected" at bounding box center [774, 129] width 88 height 33
click at [759, 126] on button "Connected" at bounding box center [774, 129] width 88 height 33
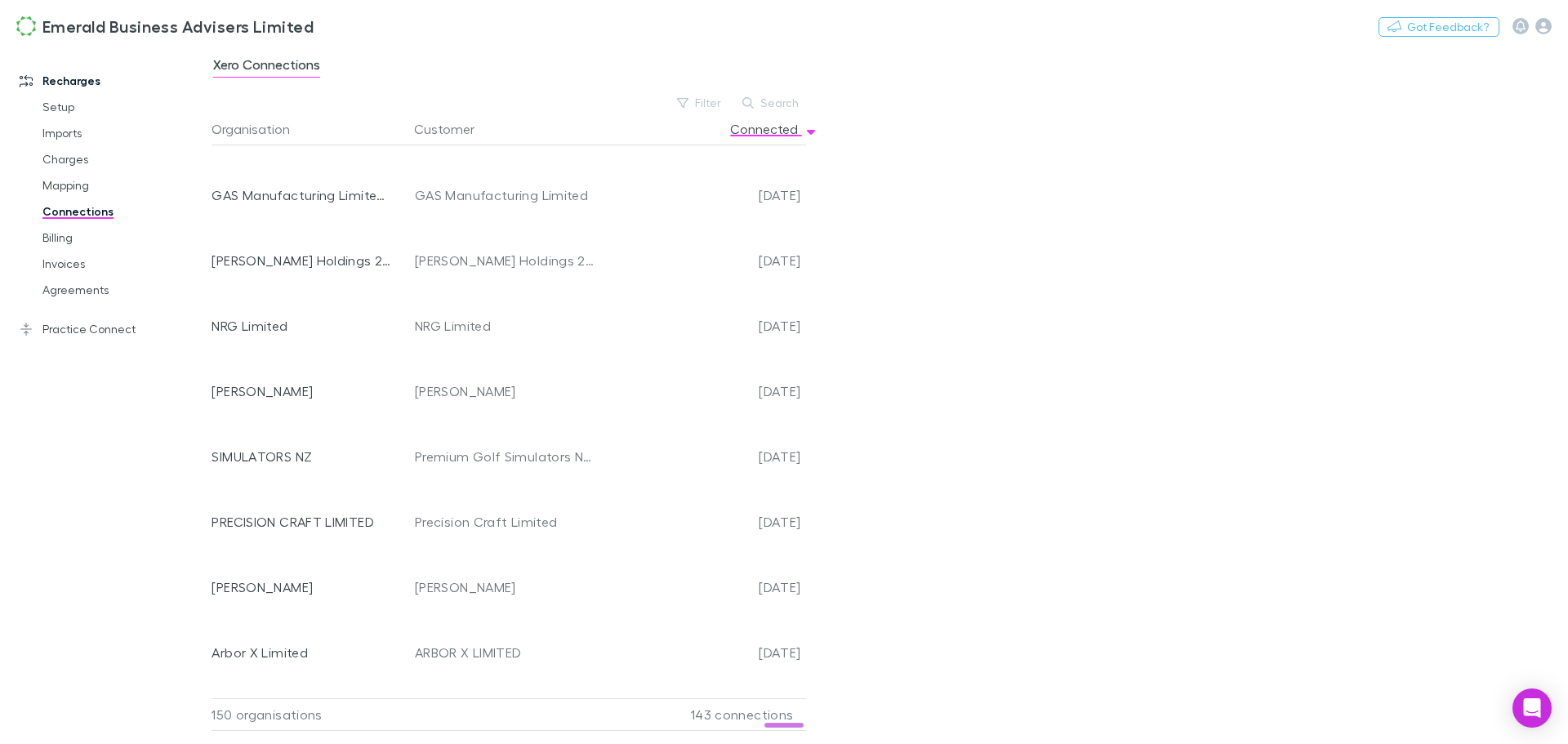
scroll to position [1225, 0]
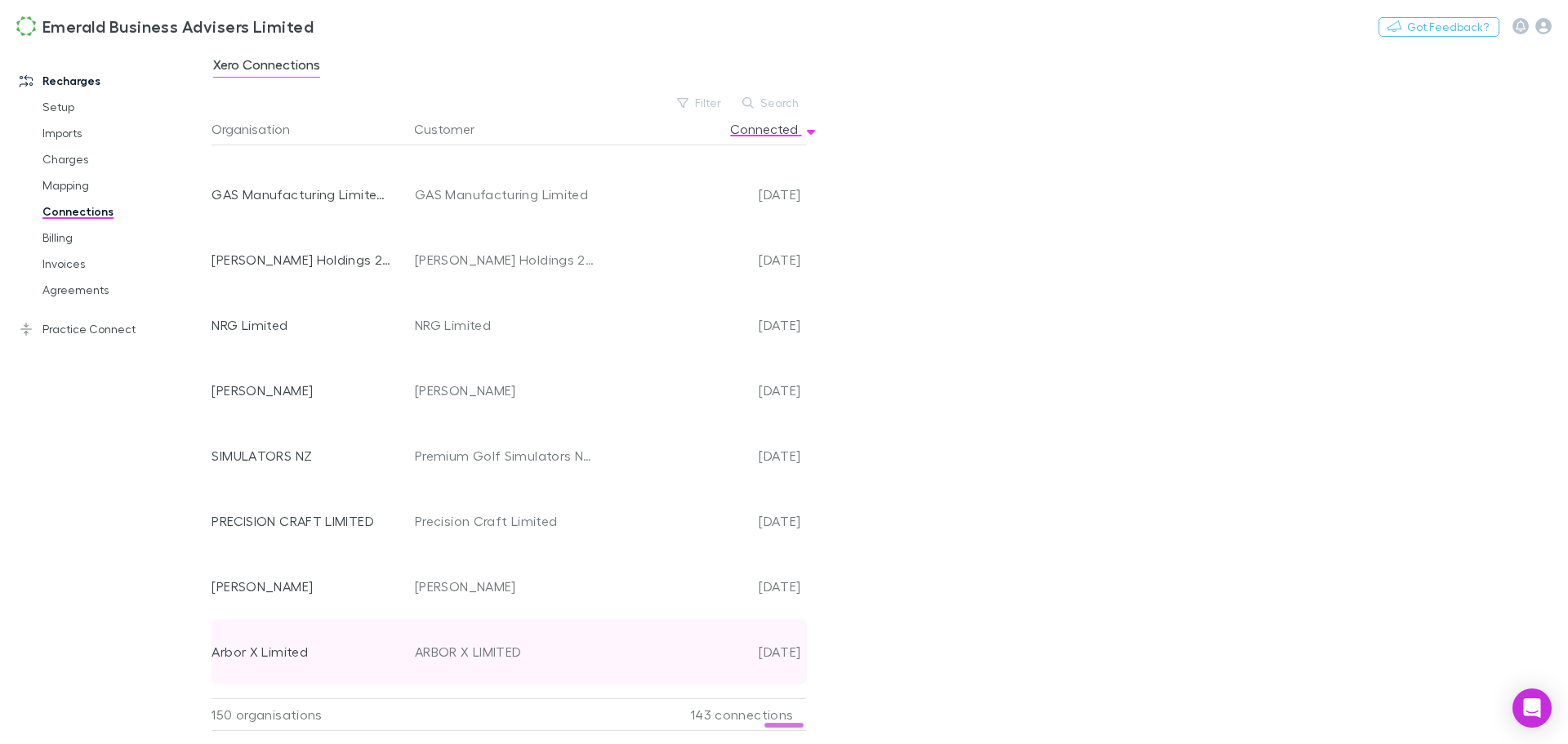
click at [274, 650] on div "Arbor X Limited" at bounding box center [301, 650] width 181 height 65
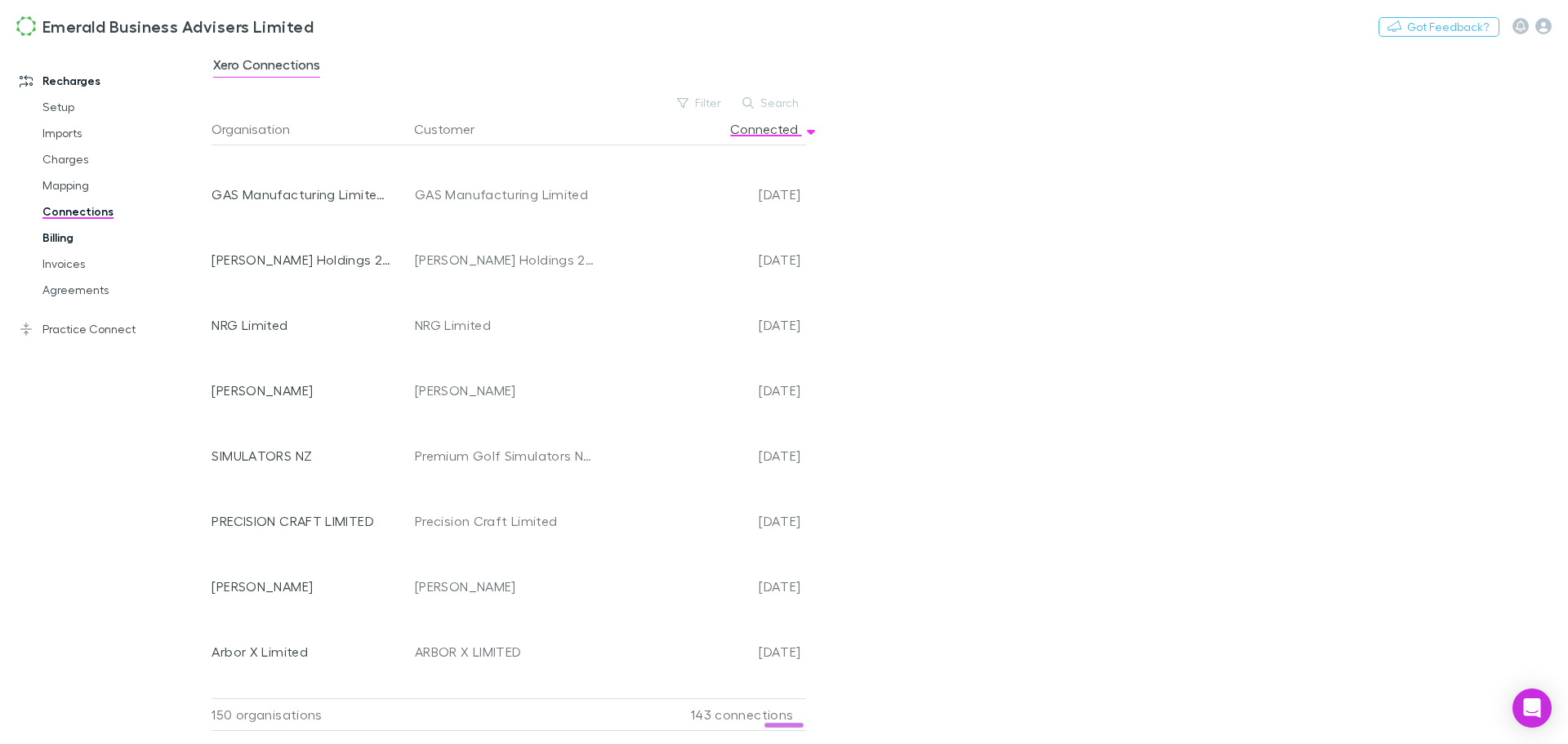
click at [62, 231] on link "Billing" at bounding box center [123, 237] width 195 height 26
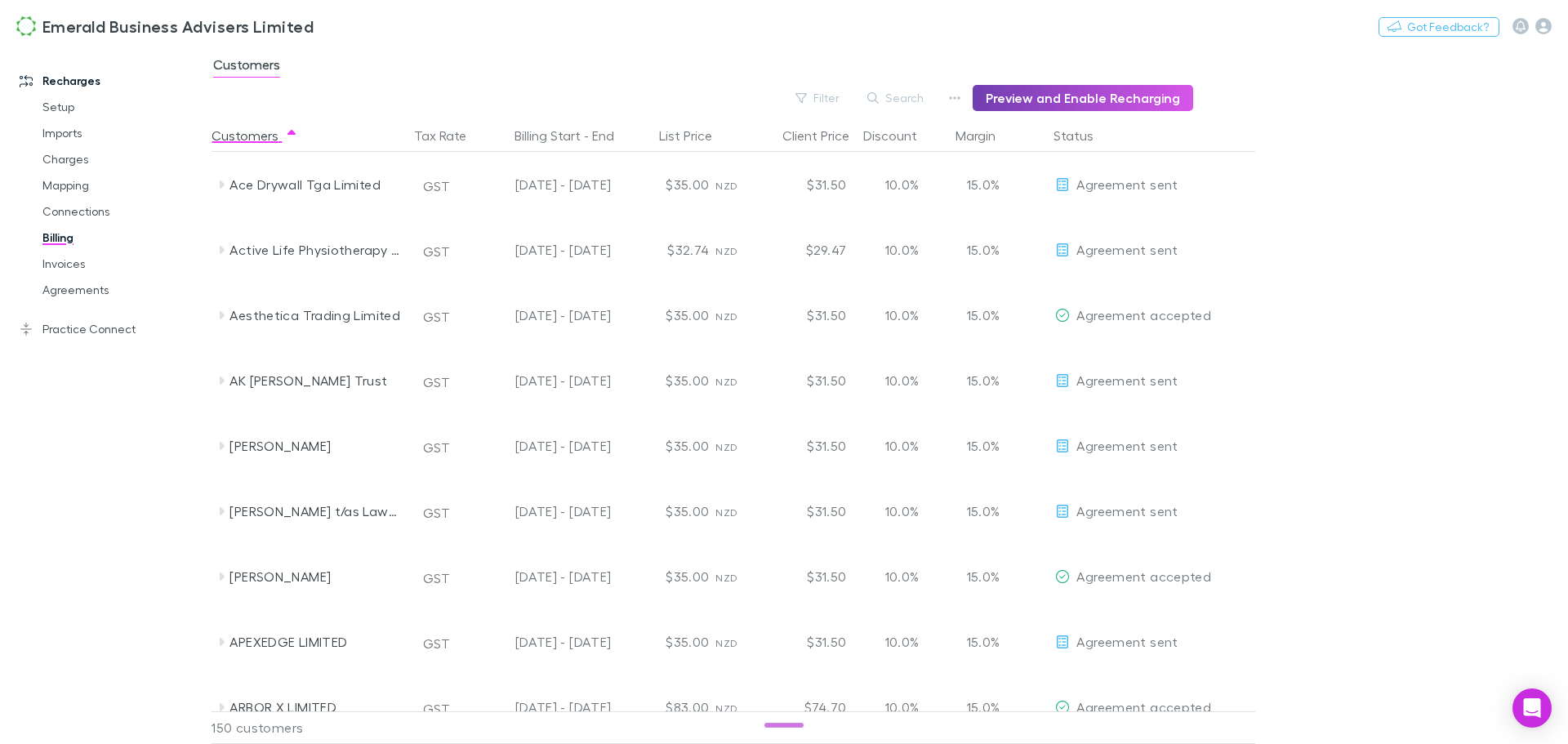
click at [1104, 96] on button "Preview and Enable Recharging" at bounding box center [1082, 98] width 220 height 26
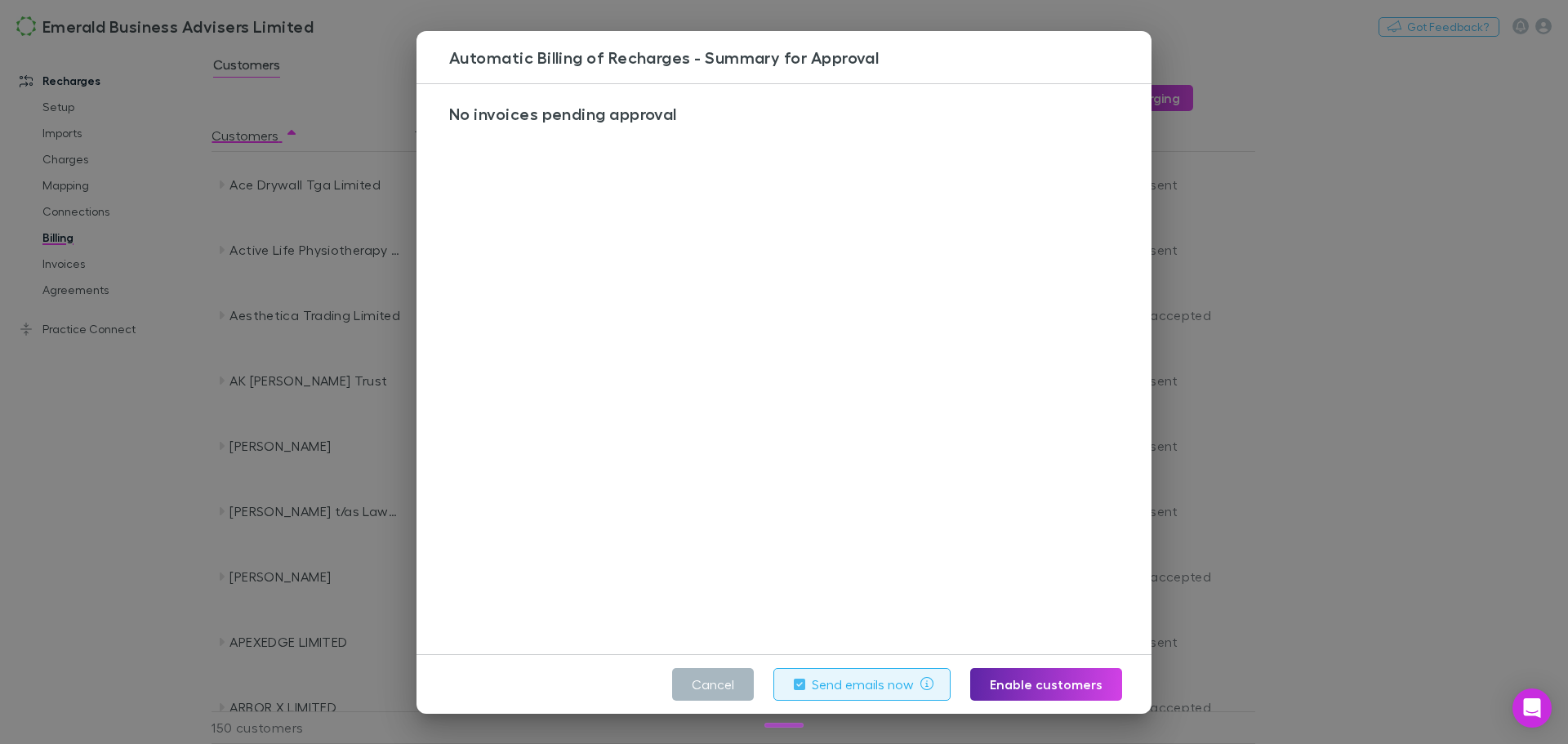
click at [710, 682] on button "Cancel" at bounding box center [713, 684] width 82 height 33
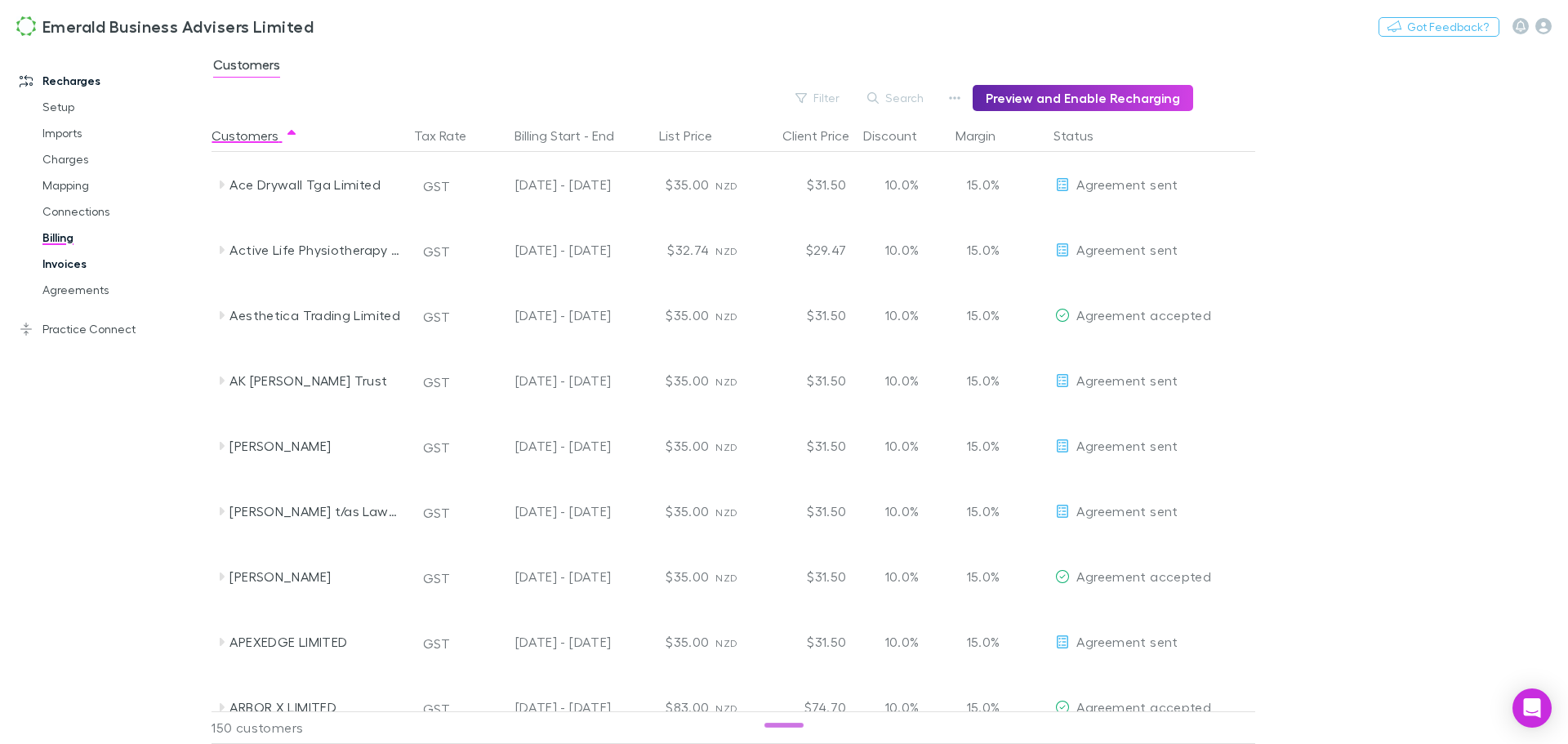
click at [63, 264] on link "Invoices" at bounding box center [123, 263] width 195 height 26
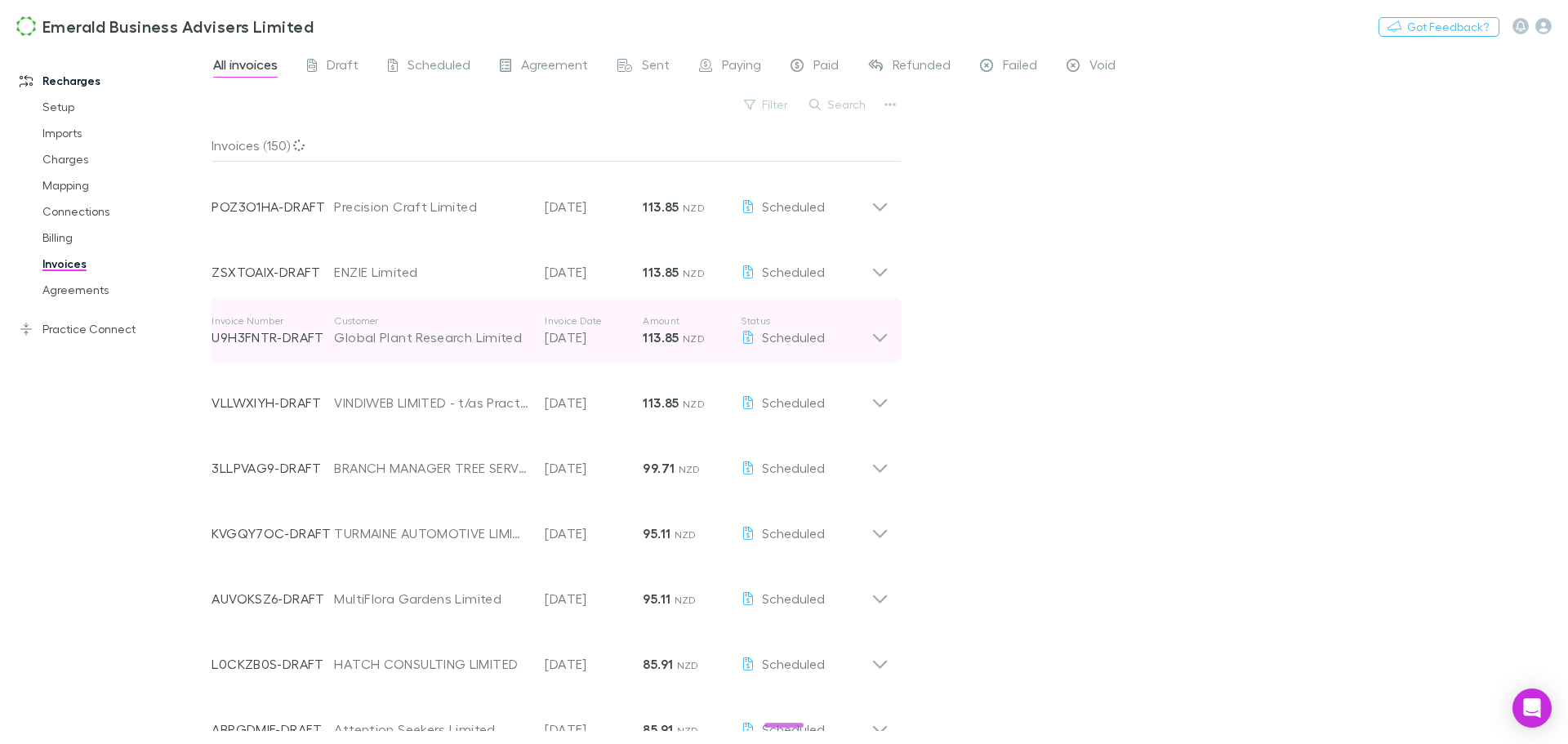
scroll to position [898, 0]
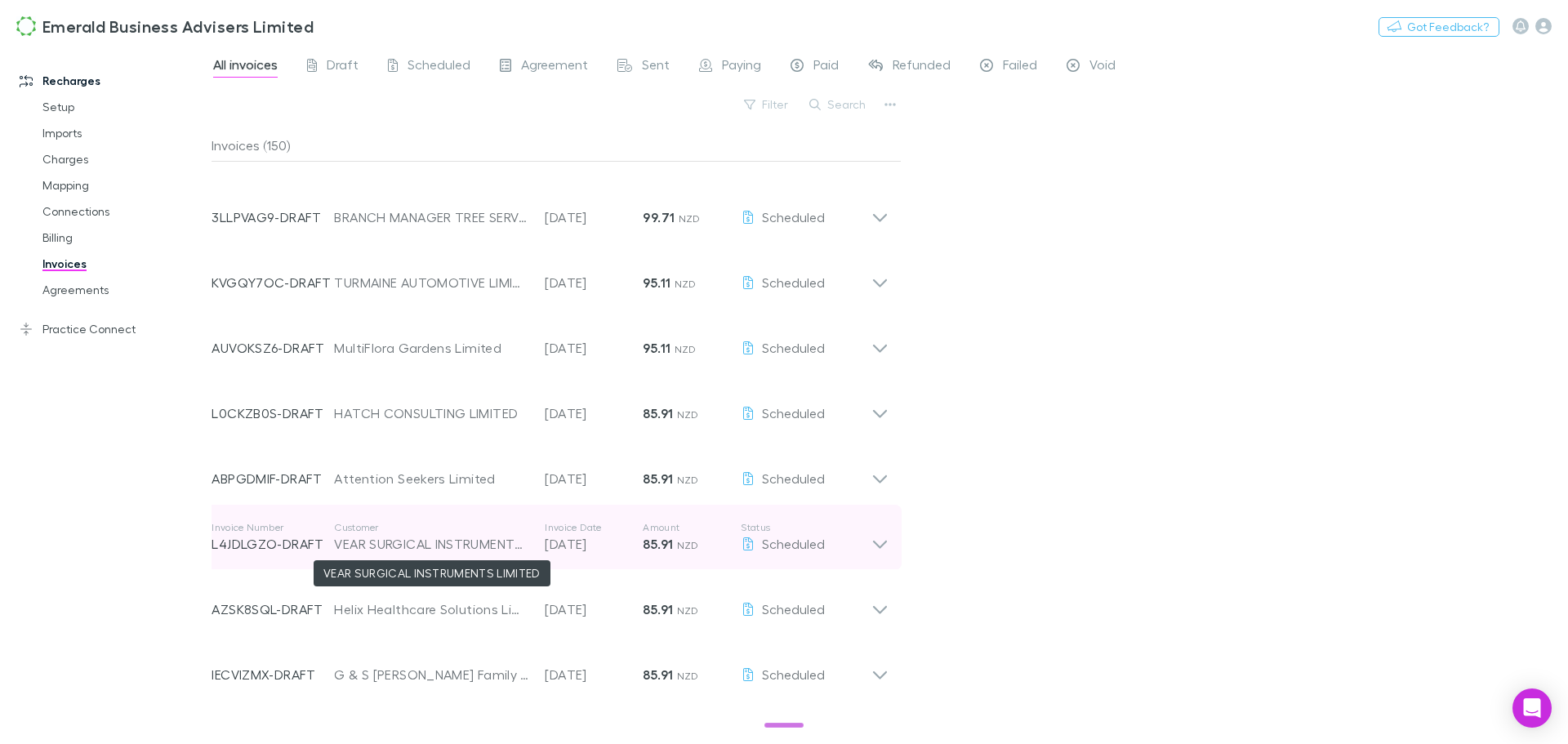
click at [479, 541] on div "VEAR SURGICAL INSTRUMENTS LIMITED" at bounding box center [431, 544] width 195 height 20
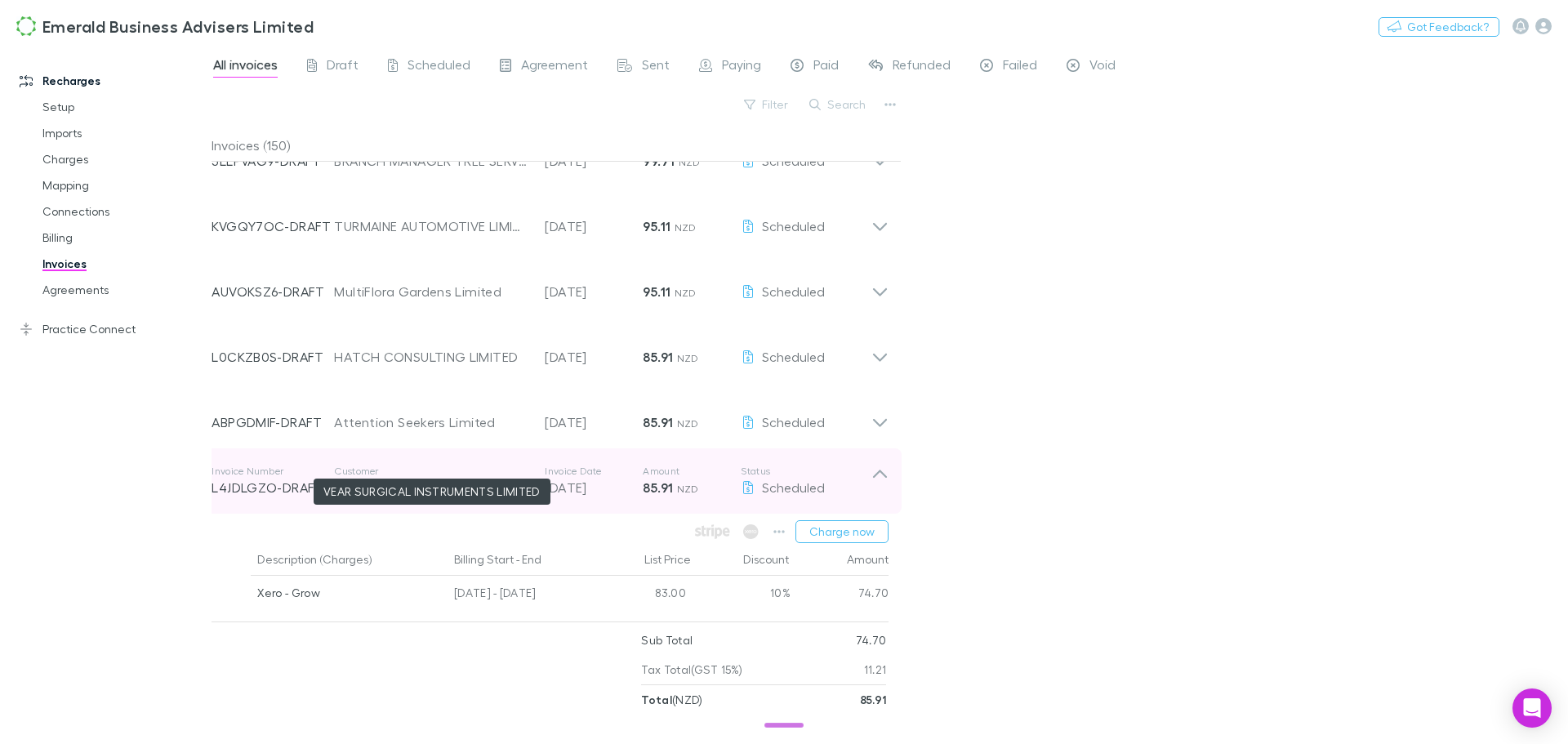
scroll to position [979, 0]
